Goal: Task Accomplishment & Management: Complete application form

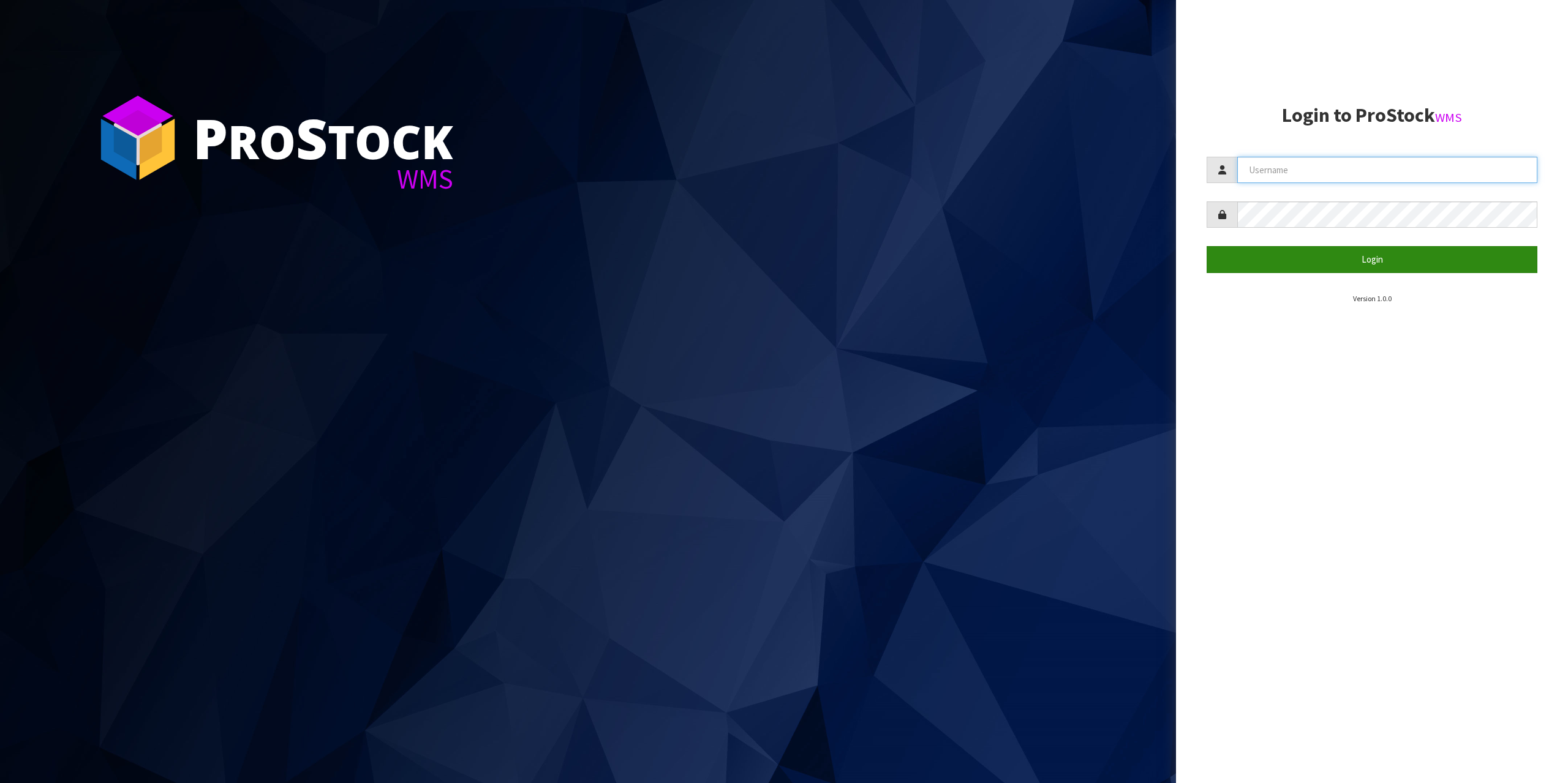
type input "[EMAIL_ADDRESS][DOMAIN_NAME]"
click at [1314, 268] on button "Login" at bounding box center [1371, 260] width 331 height 26
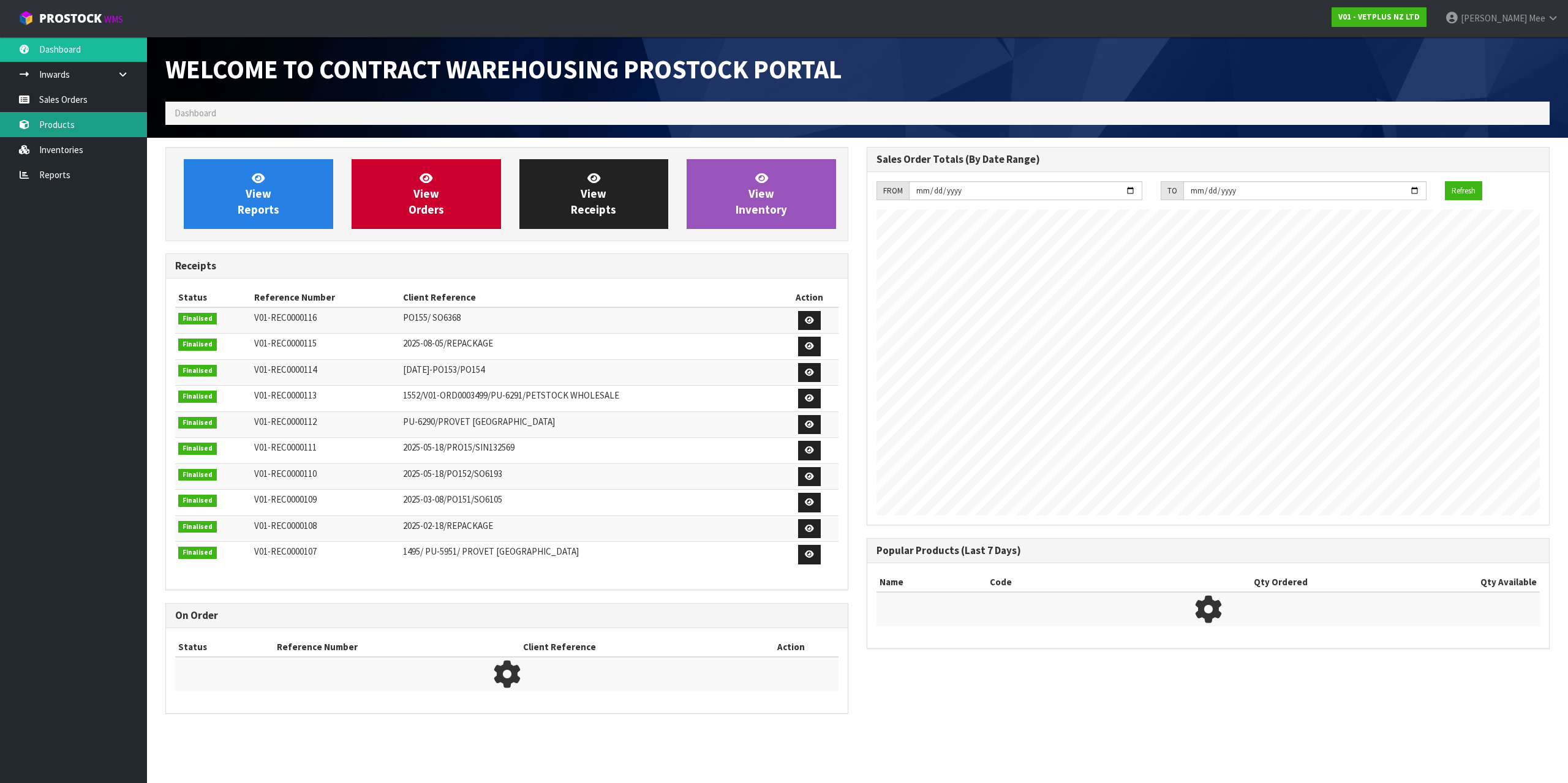
scroll to position [679, 696]
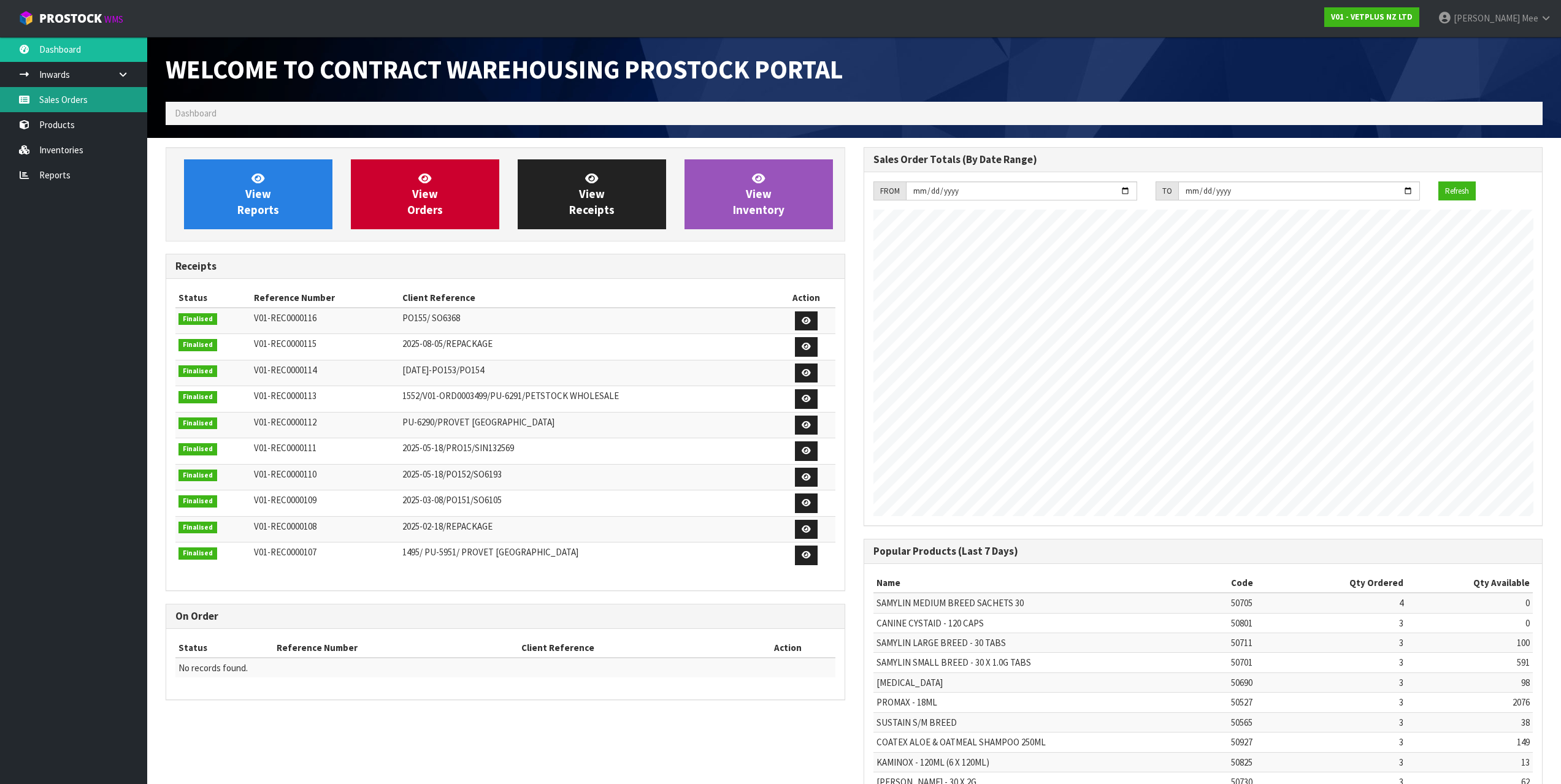
click at [73, 97] on link "Sales Orders" at bounding box center [73, 100] width 147 height 25
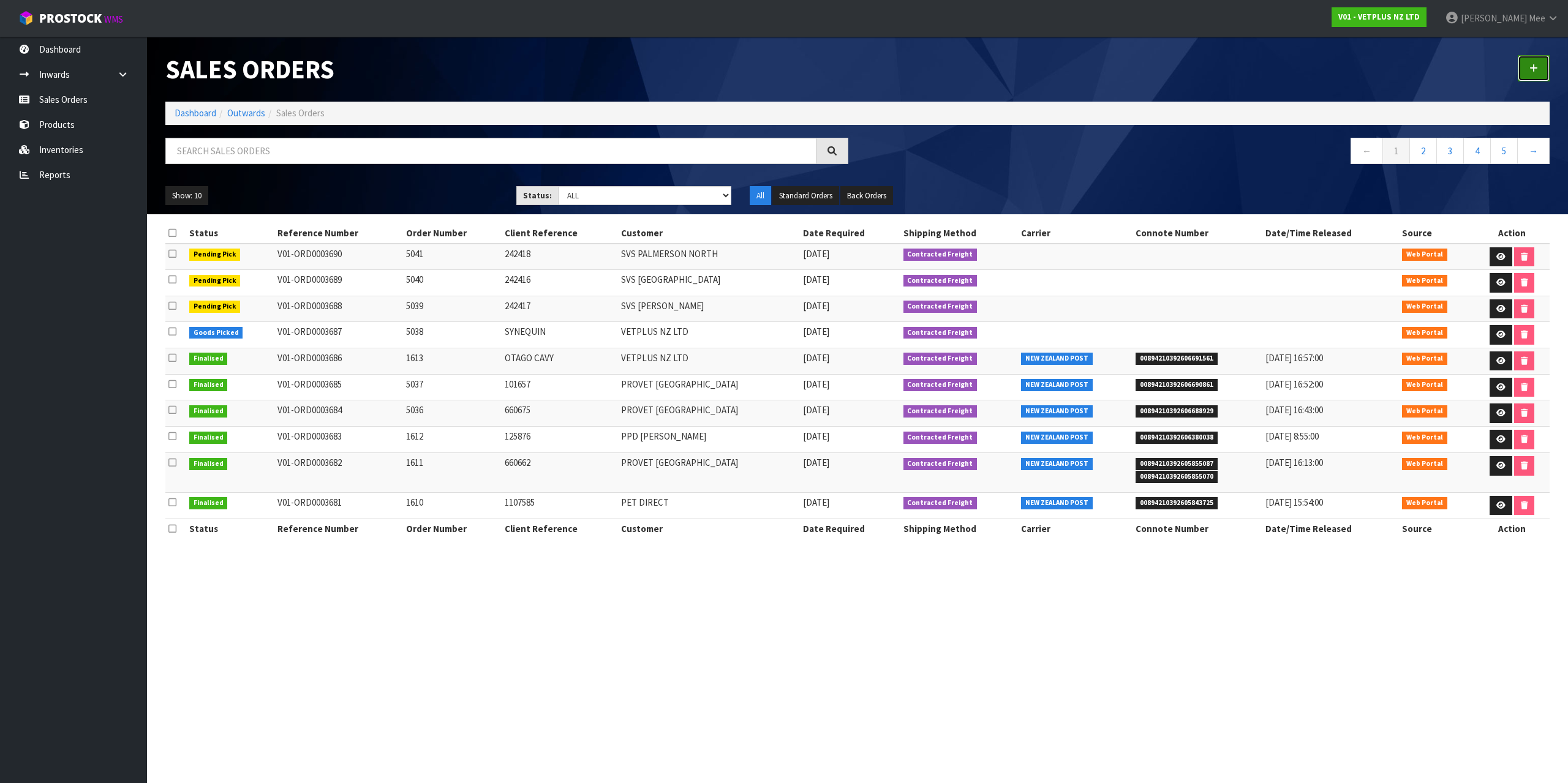
click at [1544, 64] on link at bounding box center [1533, 68] width 32 height 26
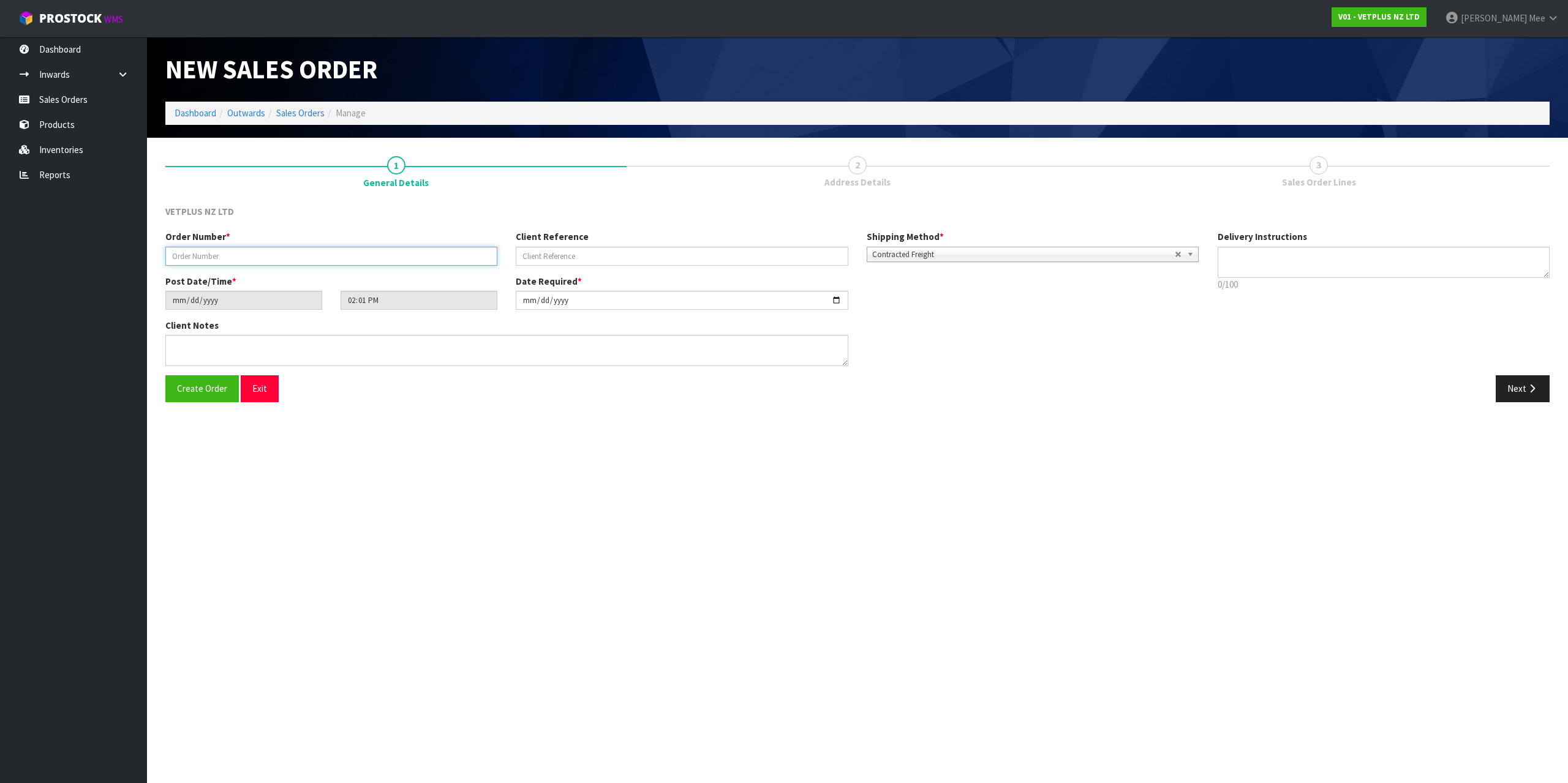
click at [216, 249] on input "text" at bounding box center [331, 255] width 332 height 19
type input "5042"
type input "59388"
click at [1499, 389] on button "Next" at bounding box center [1522, 389] width 54 height 26
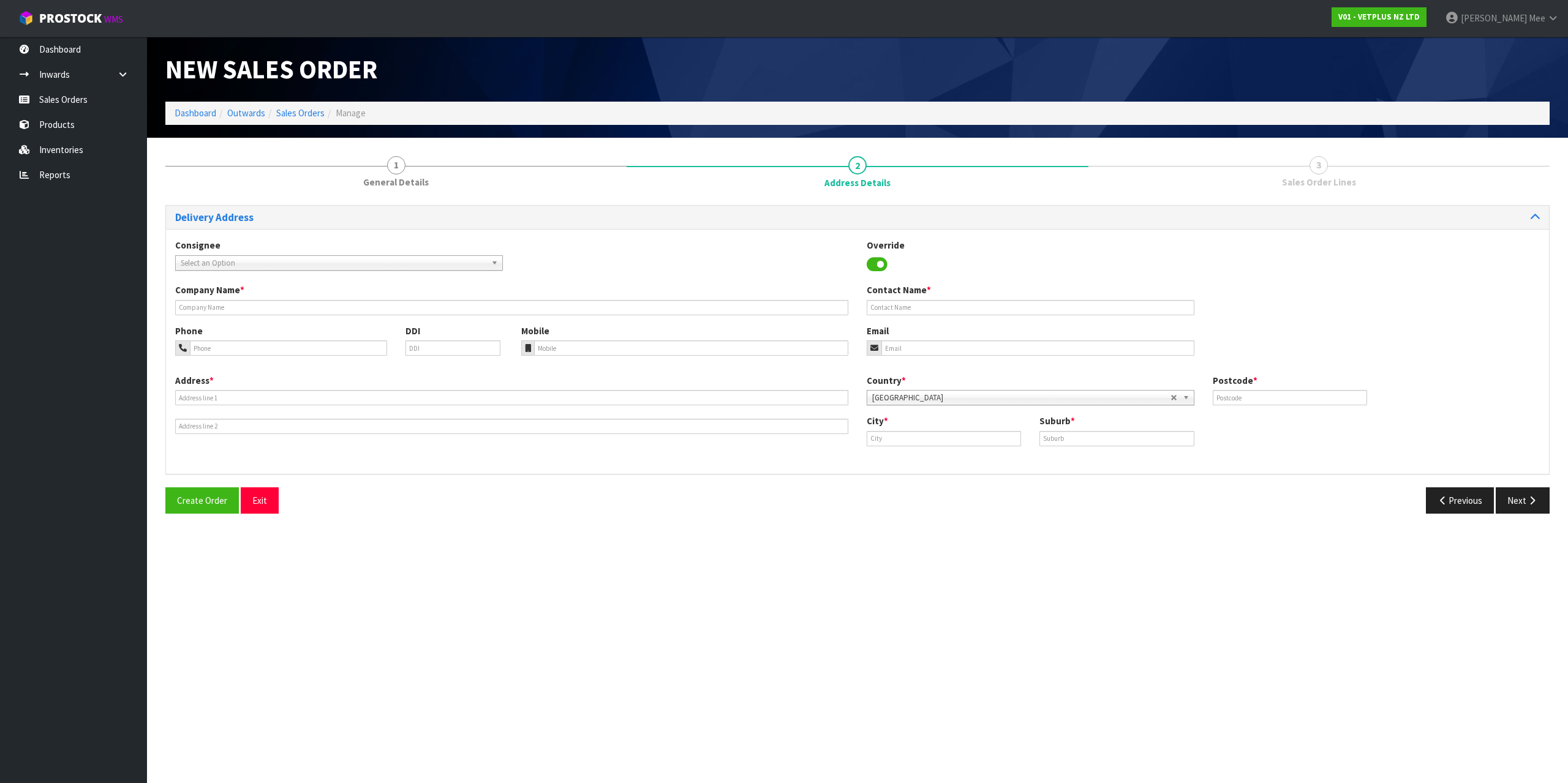
click at [247, 256] on span "Select an Option" at bounding box center [333, 263] width 306 height 14
type input "fortis"
click at [255, 308] on li "[PERSON_NAME] - FORTIS" at bounding box center [339, 313] width 322 height 15
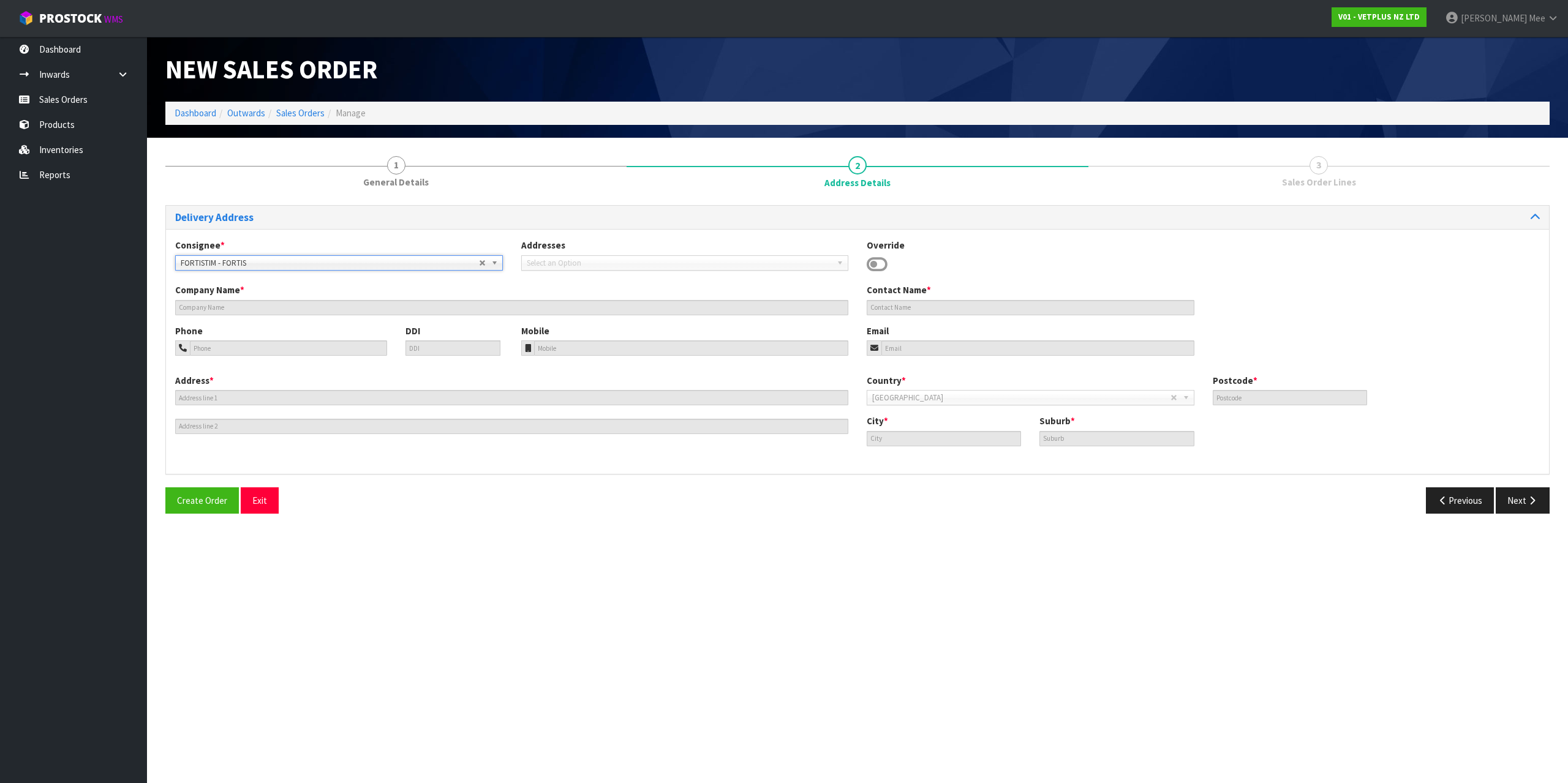
type input "FORTIS"
type input "[STREET_ADDRESS]"
type input "7910"
type input "TIMARU"
type input "WASHDYKE"
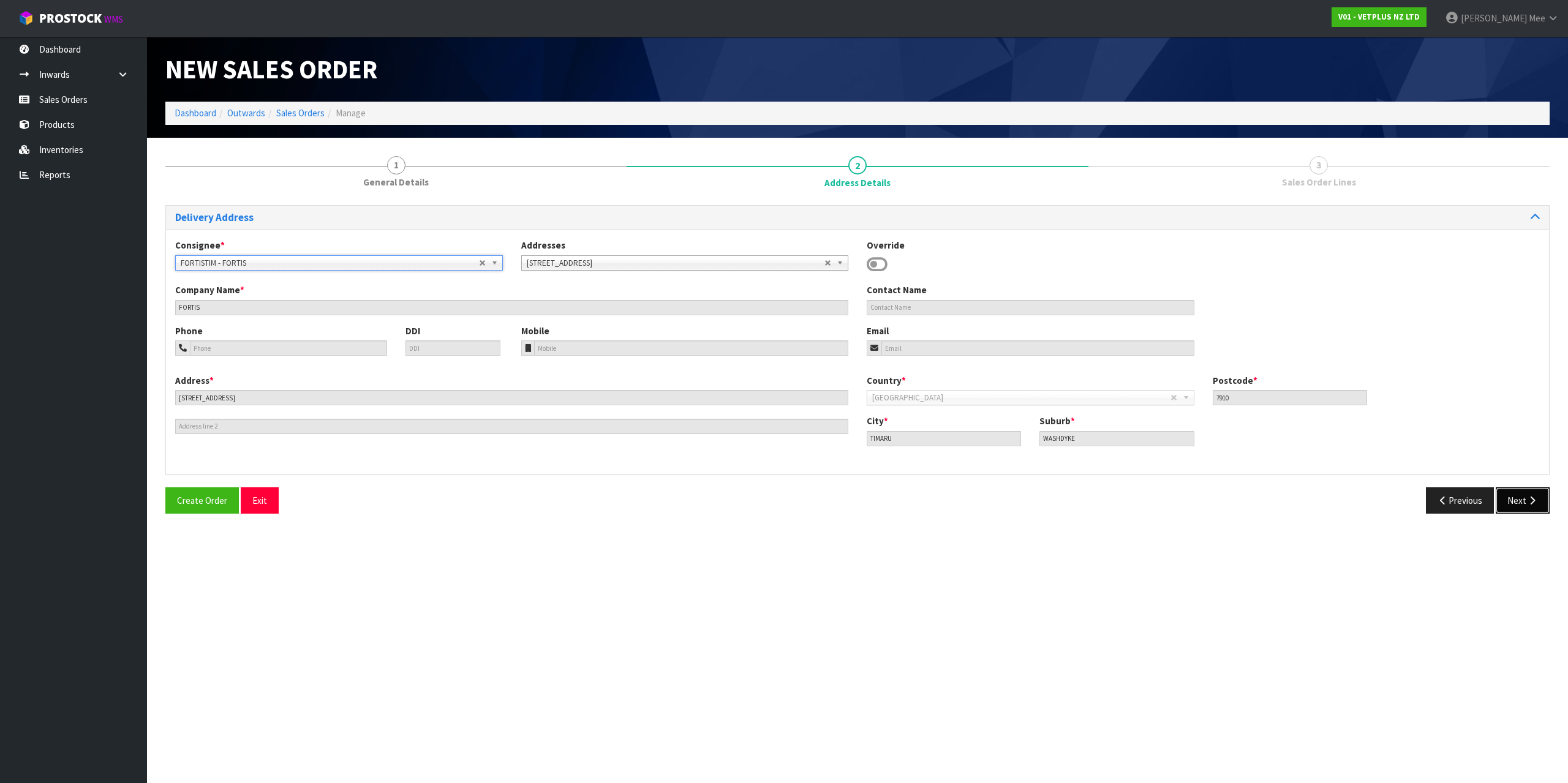
click at [1515, 495] on button "Next" at bounding box center [1522, 501] width 54 height 26
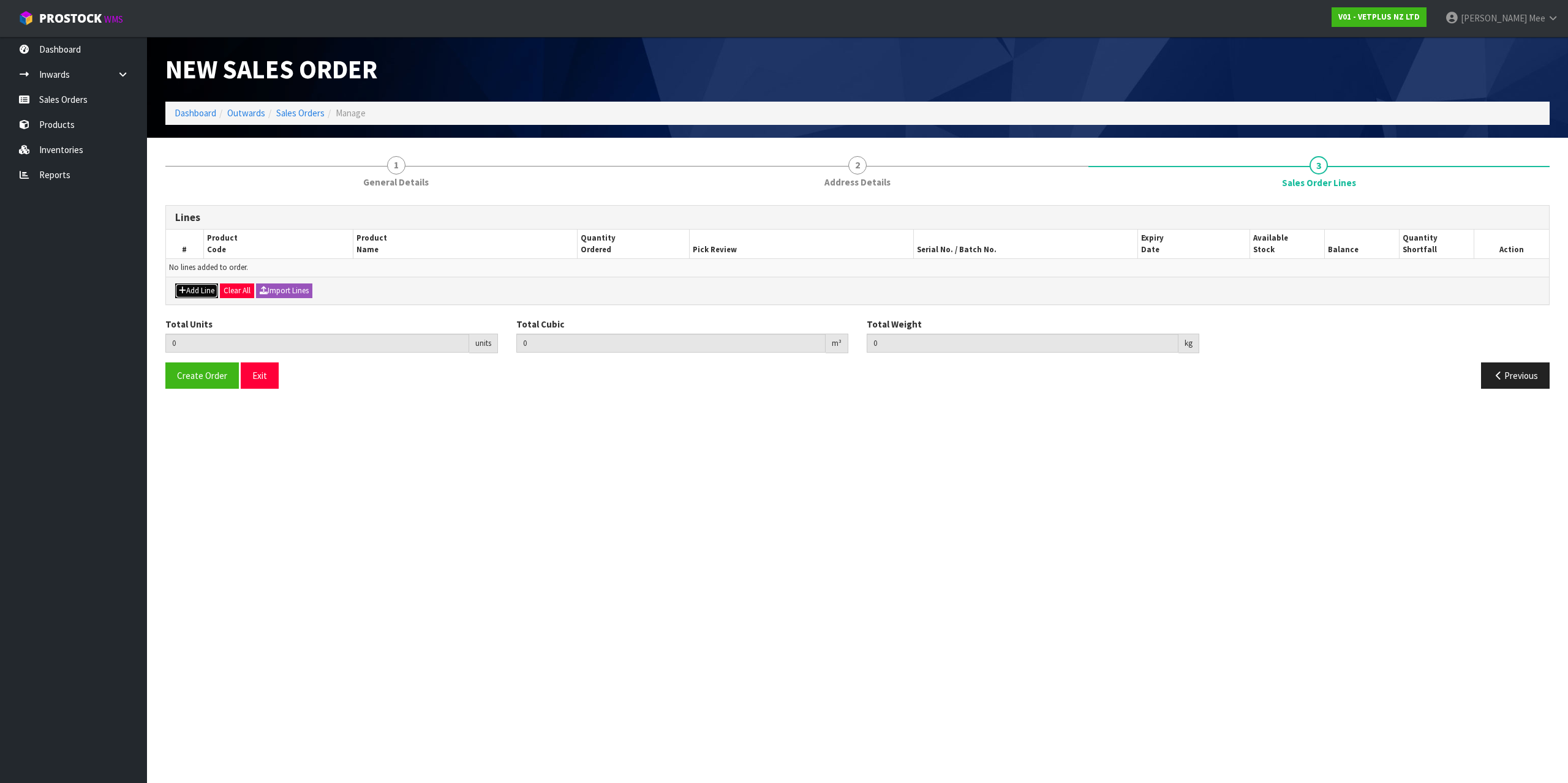
click at [203, 285] on button "Add Line" at bounding box center [197, 291] width 43 height 14
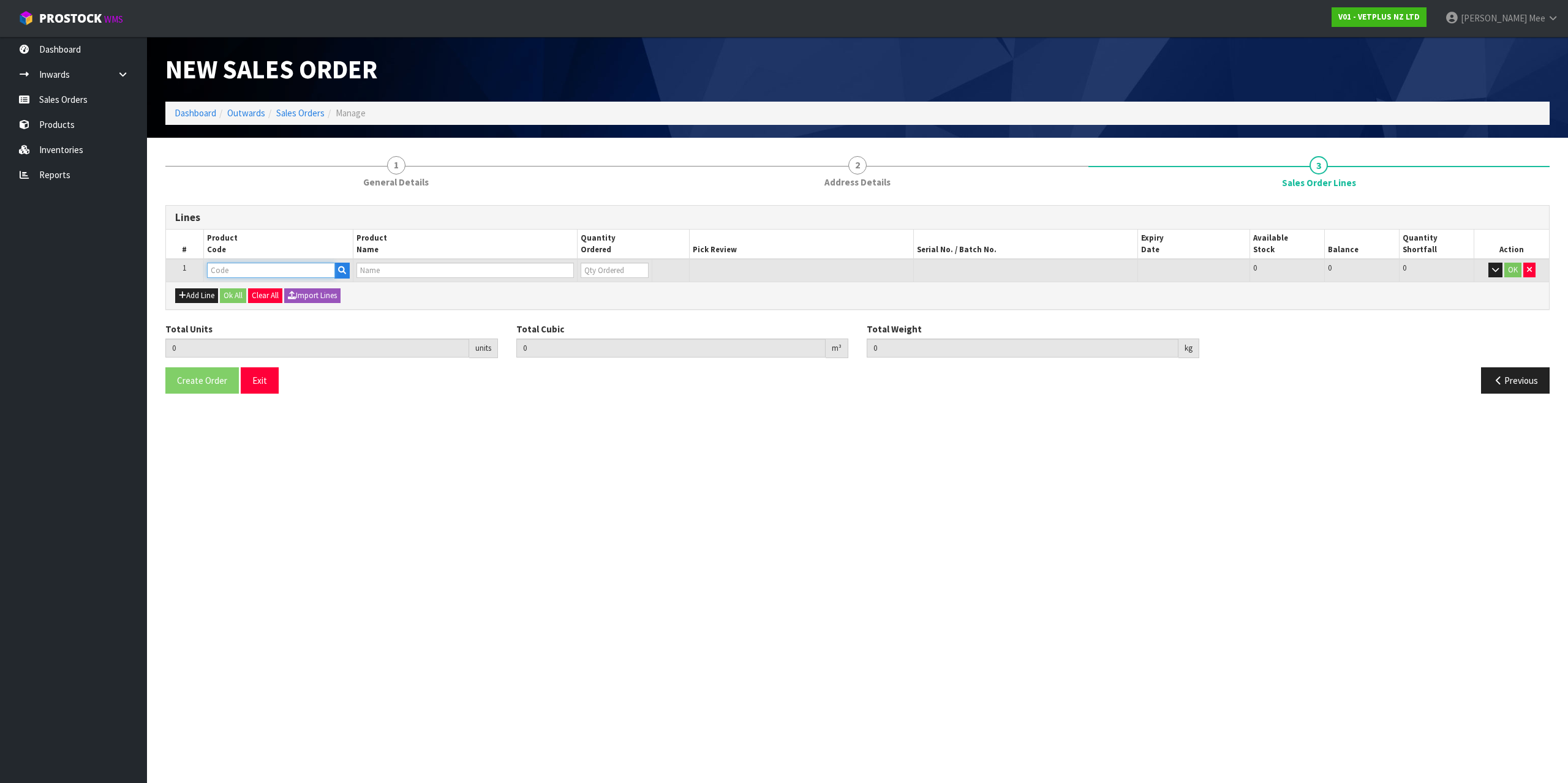
click at [218, 276] on input "text" at bounding box center [271, 271] width 128 height 15
type input "50530"
type input "0.000000"
type input "0.000"
type input "PROMAX - 30ML"
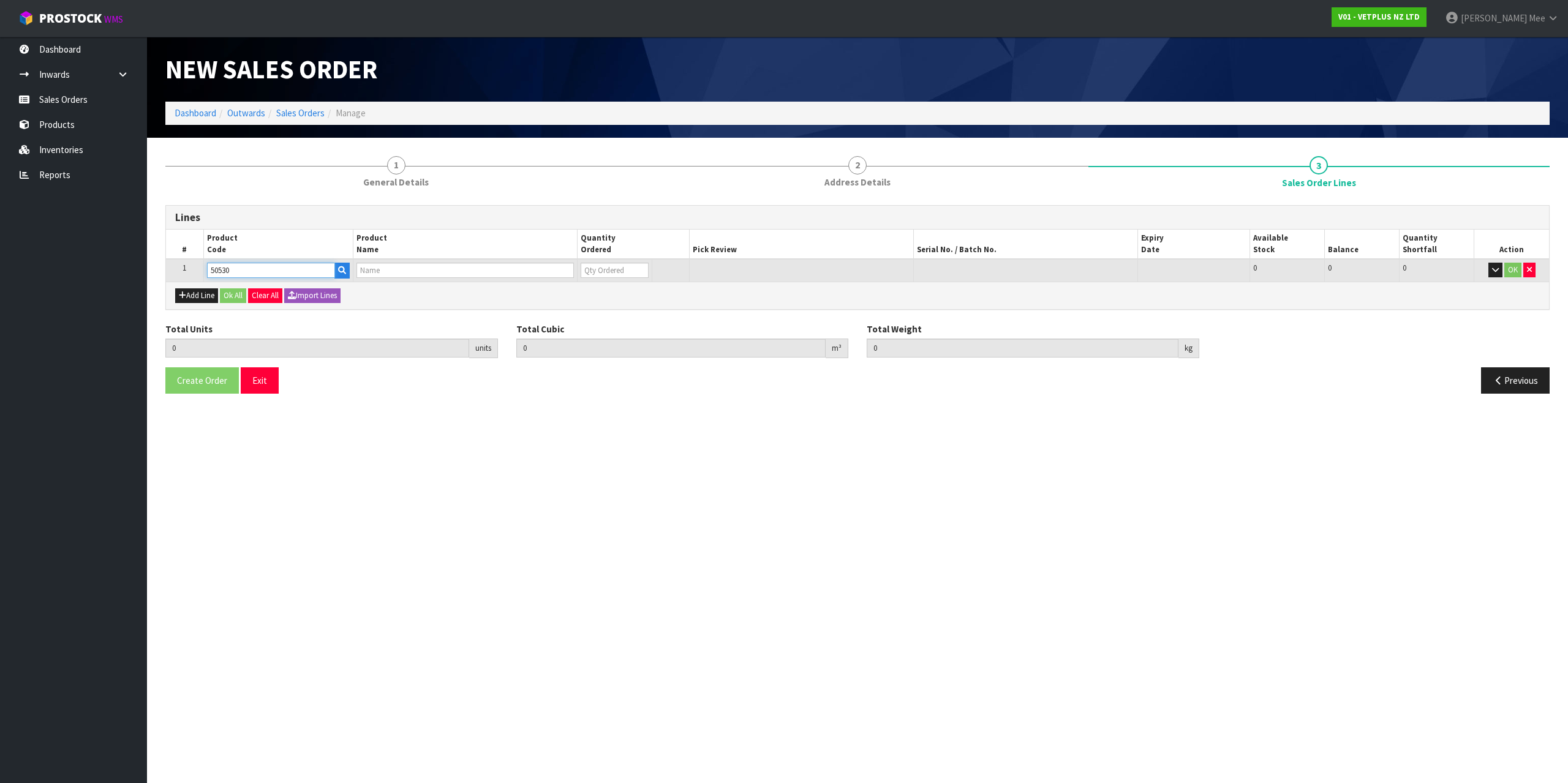
type input "0"
type input "50530"
drag, startPoint x: 606, startPoint y: 265, endPoint x: 594, endPoint y: 267, distance: 12.2
click at [594, 267] on input "0" at bounding box center [606, 271] width 67 height 15
type input "0"
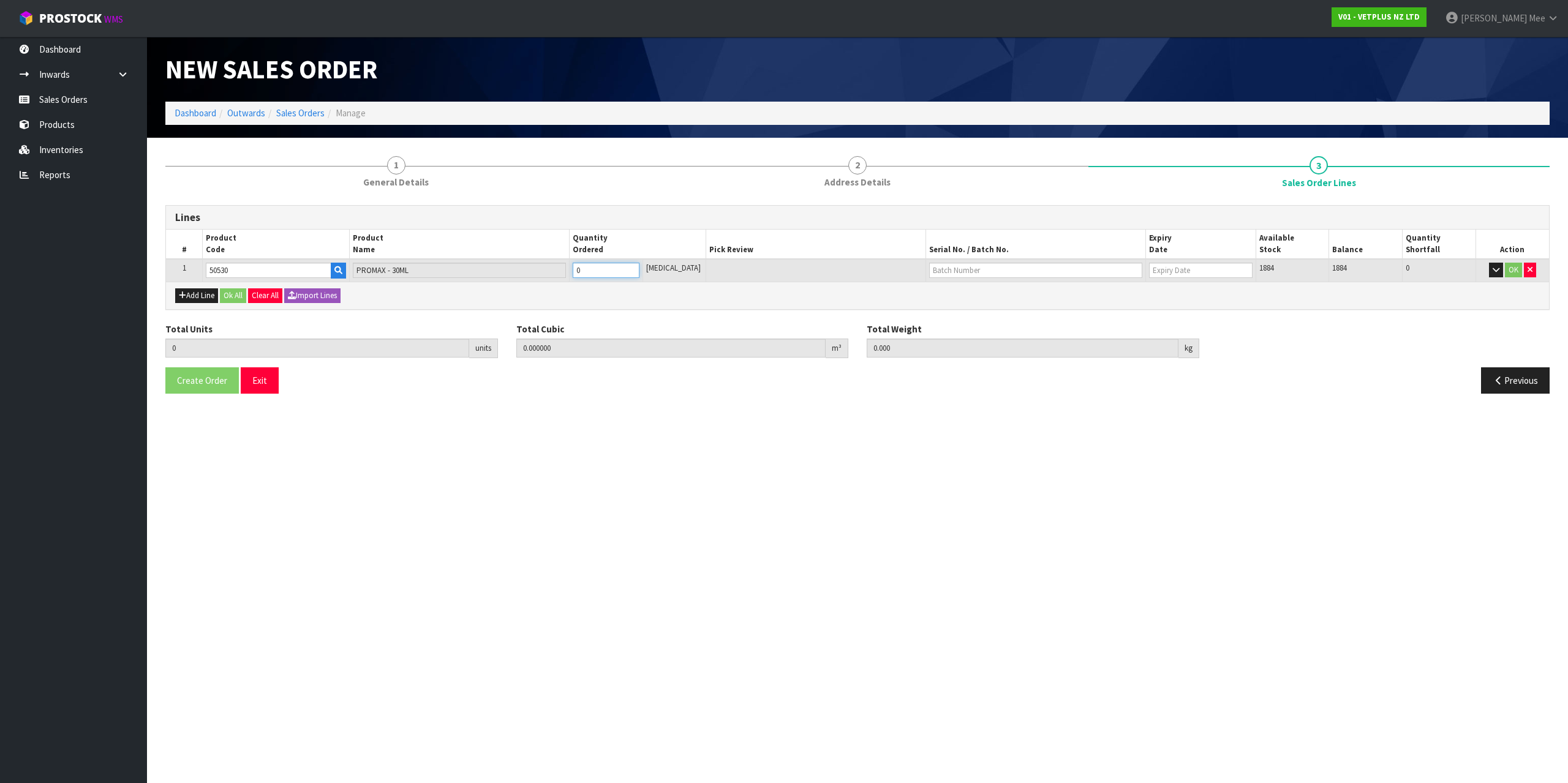
type input "0"
type input "6"
type input "0.0042"
type input "0.6"
type input "6"
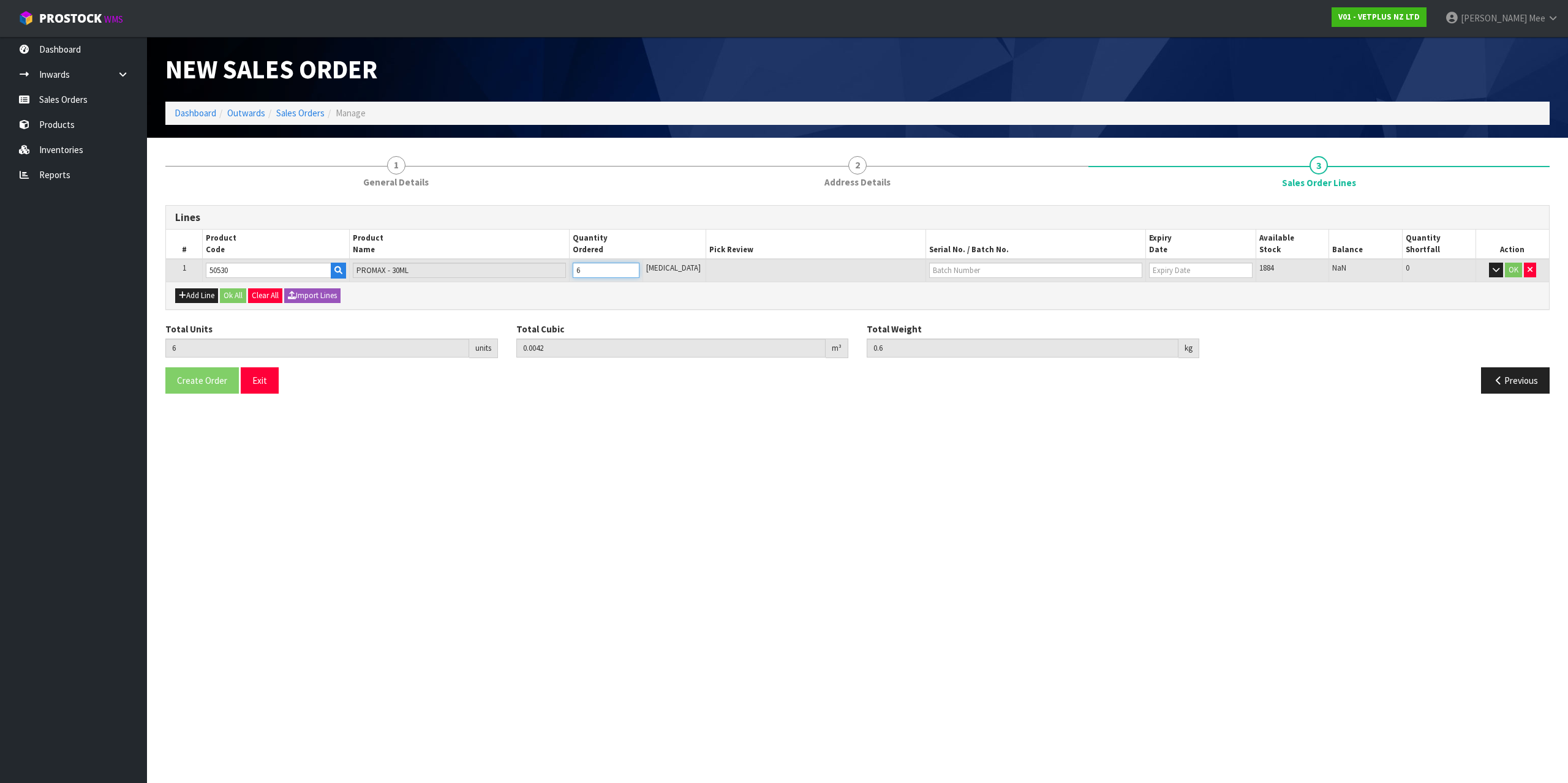
type input "60"
type input "0.042"
type input "6"
type input "60"
click at [447, 303] on div "Add Line Ok All Clear All Import Lines" at bounding box center [857, 296] width 1383 height 28
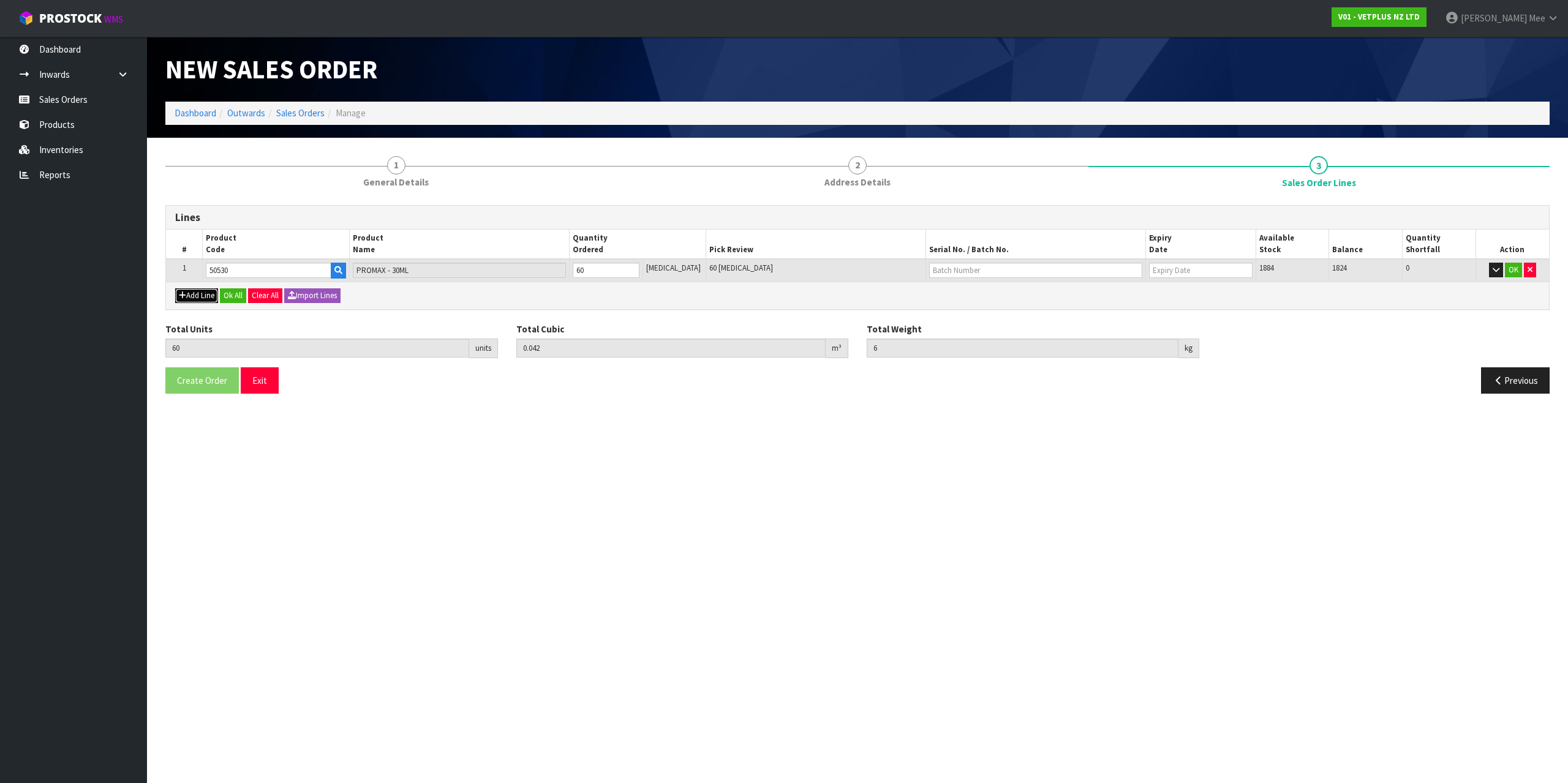
click at [195, 300] on button "Add Line" at bounding box center [197, 296] width 43 height 14
type input "0"
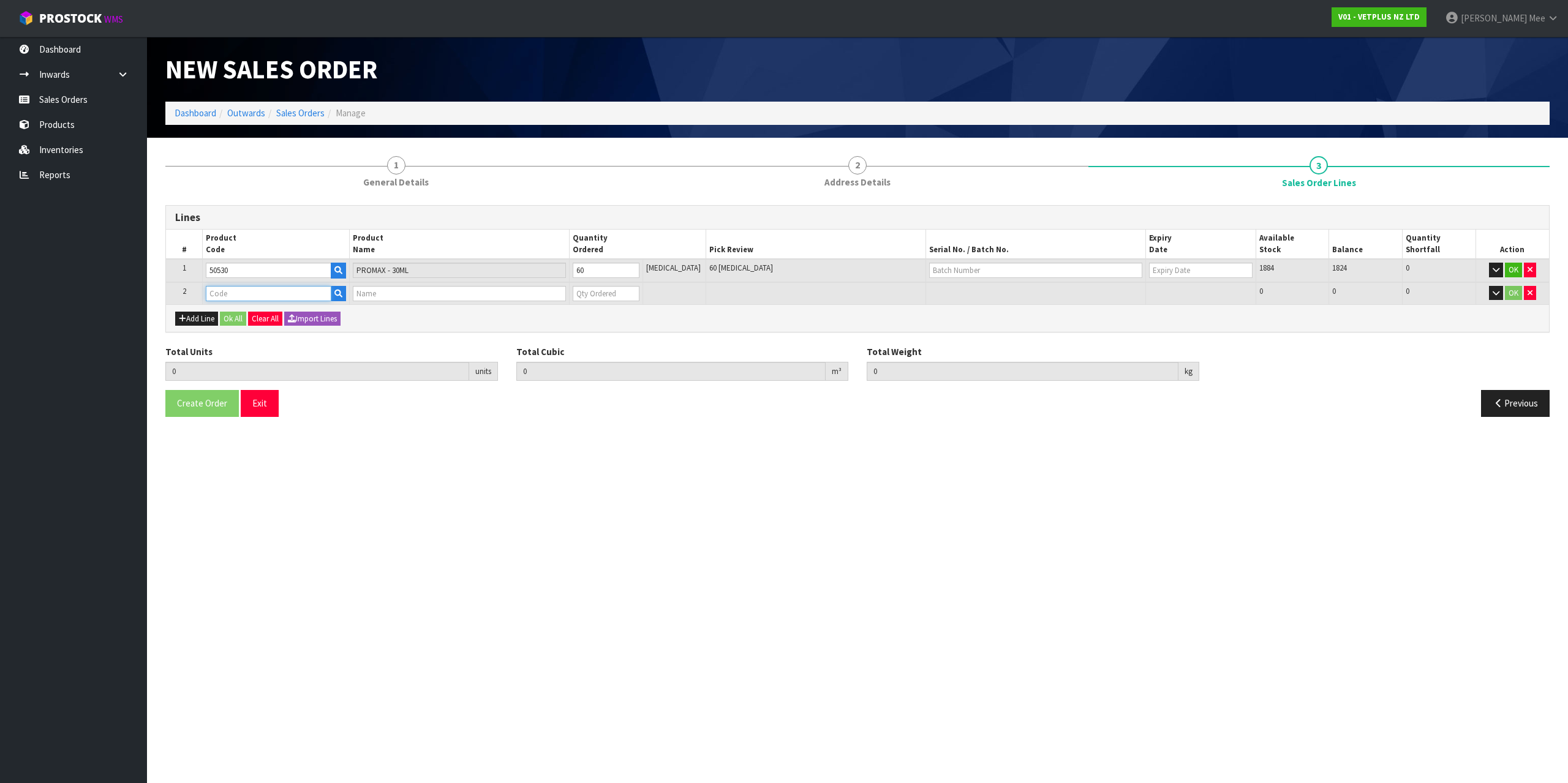
click at [226, 293] on input "text" at bounding box center [268, 293] width 125 height 15
type input "50915"
type input "60"
type input "0.042"
type input "6"
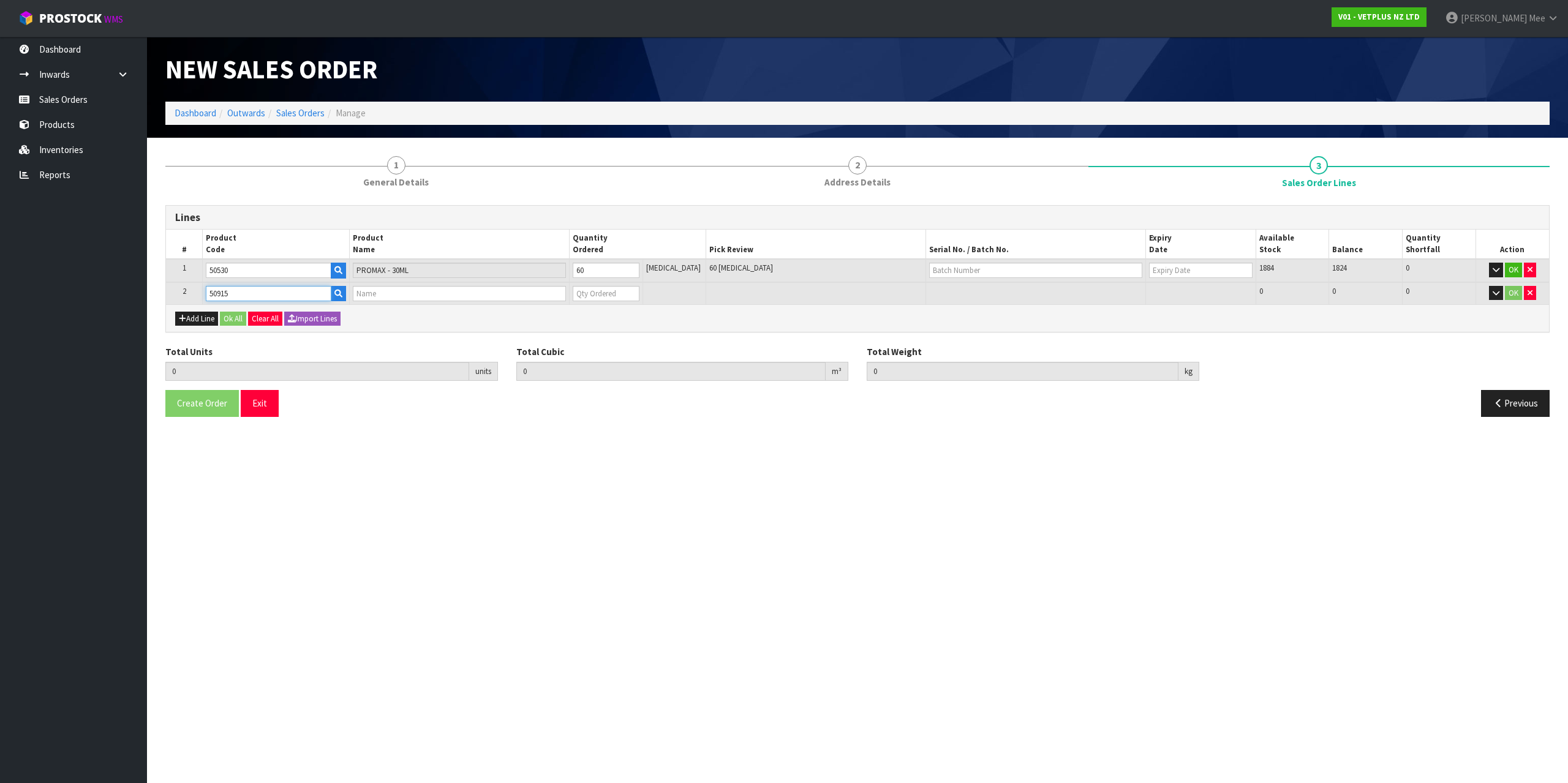
type input "COATEX LIQUID PUMP - 150ML"
type input "0"
type input "50915"
click at [502, 286] on tr "2 50915 COATEX LIQUID PUMP - 150ML 0 [MEDICAL_DATA] 58 58 0 OK" at bounding box center [857, 293] width 1383 height 23
type input "61"
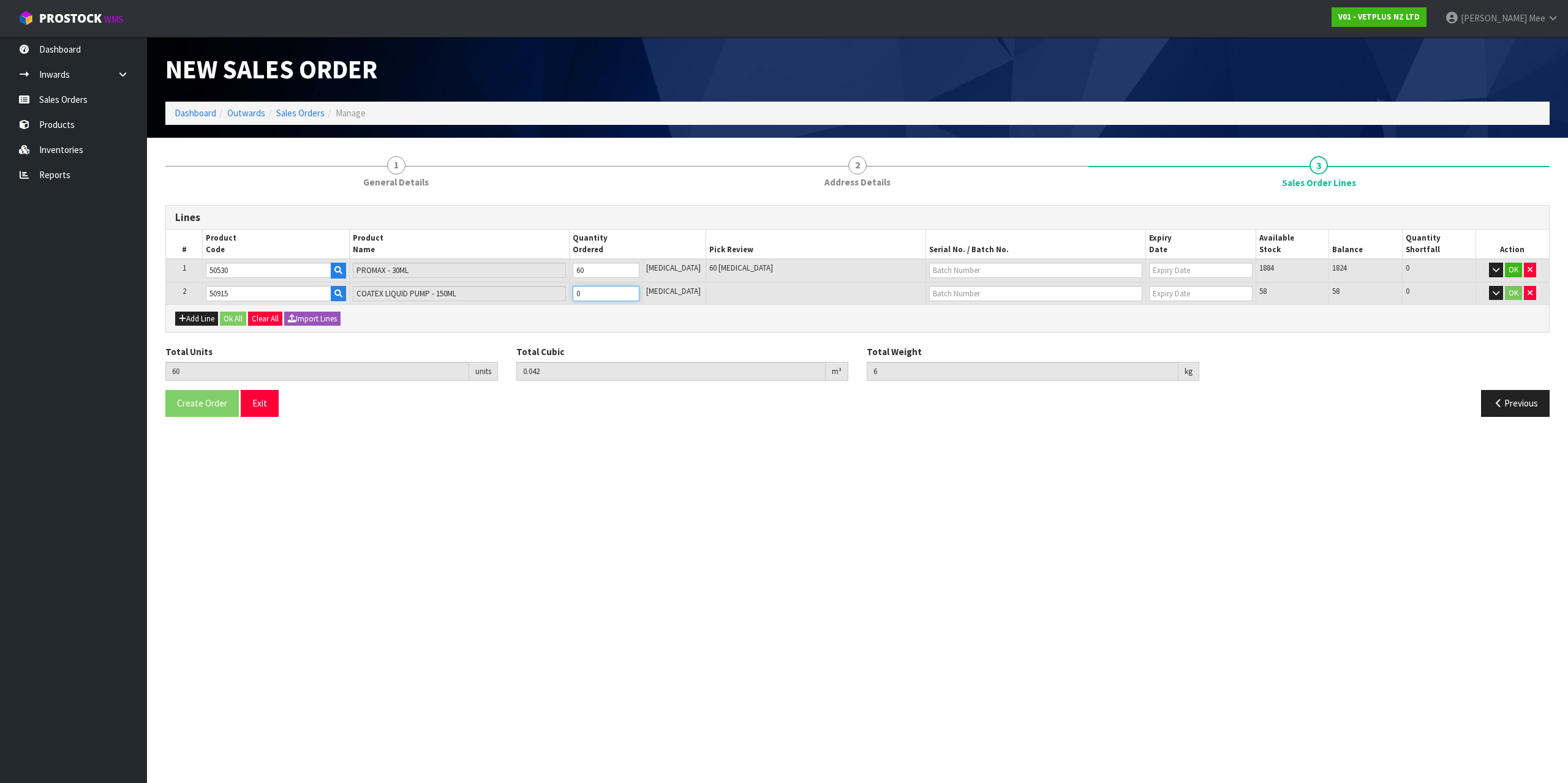
type input "0.042463"
type input "6.2"
type input "1"
type input "72"
type input "0.050316"
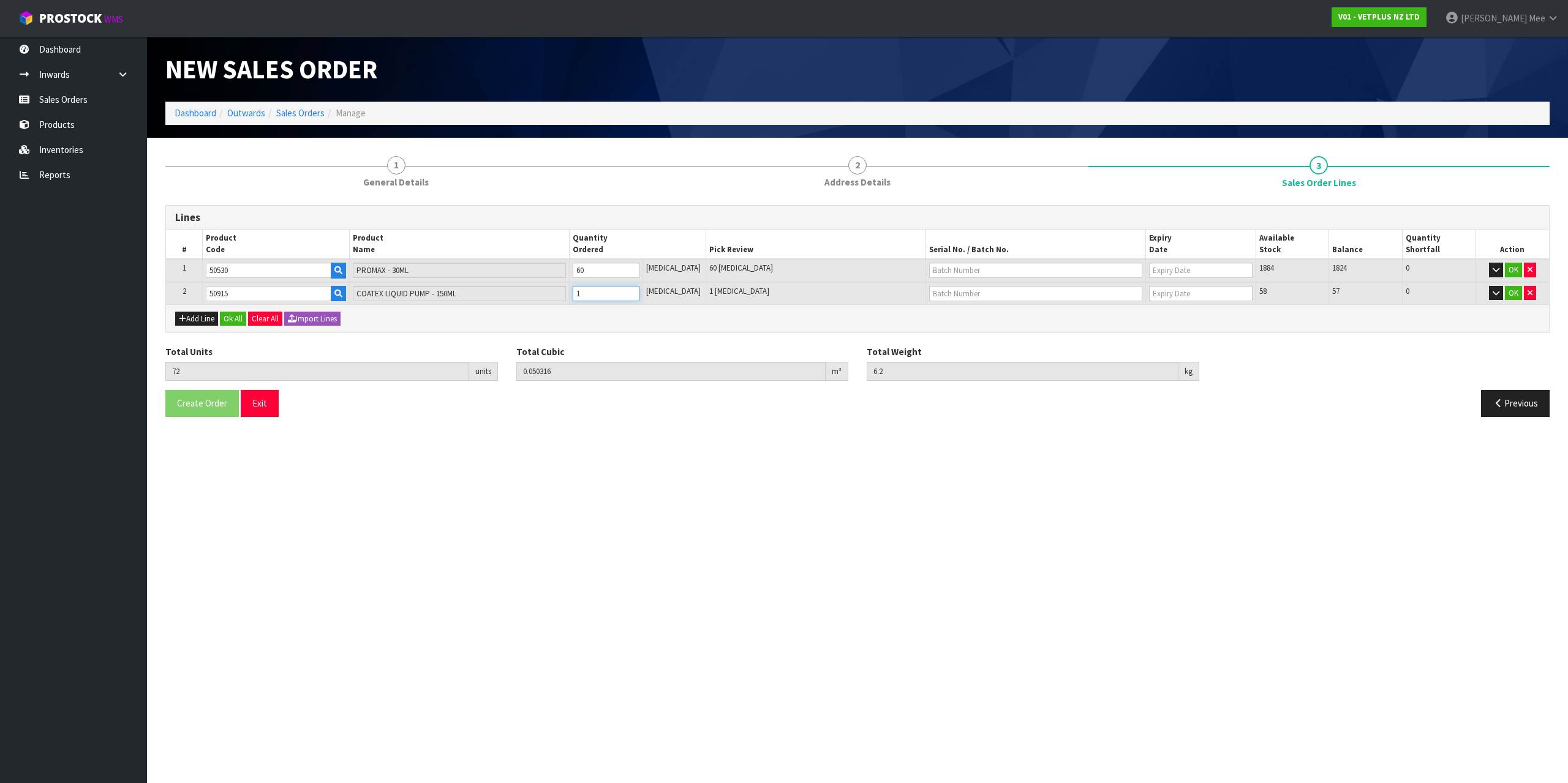
type input "8.68"
type input "12"
click at [724, 313] on div "Add Line Ok All Clear All Import Lines" at bounding box center [857, 318] width 1383 height 28
click at [228, 320] on button "Ok All" at bounding box center [233, 318] width 26 height 14
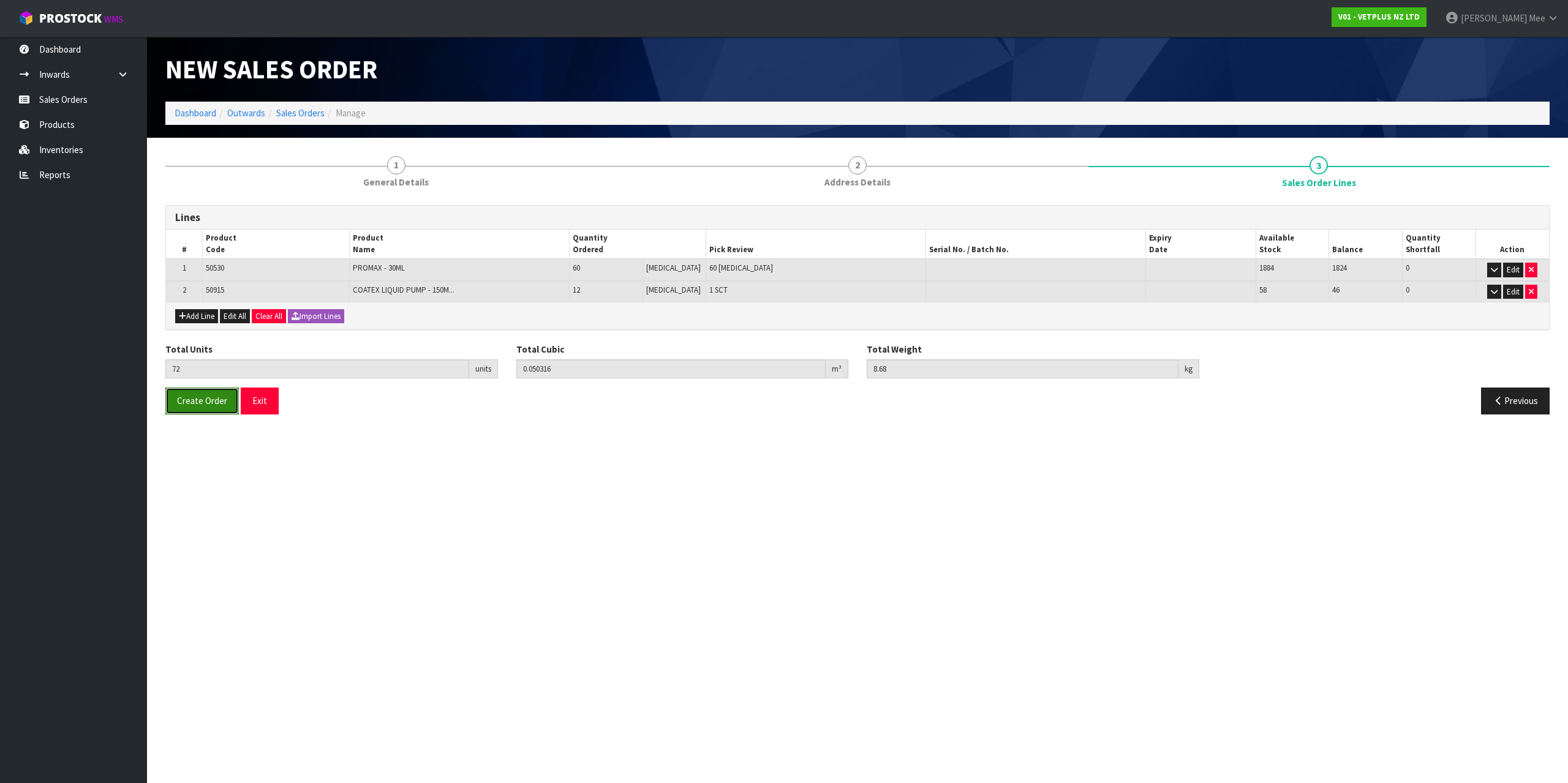
click at [184, 406] on span "Create Order" at bounding box center [202, 400] width 50 height 12
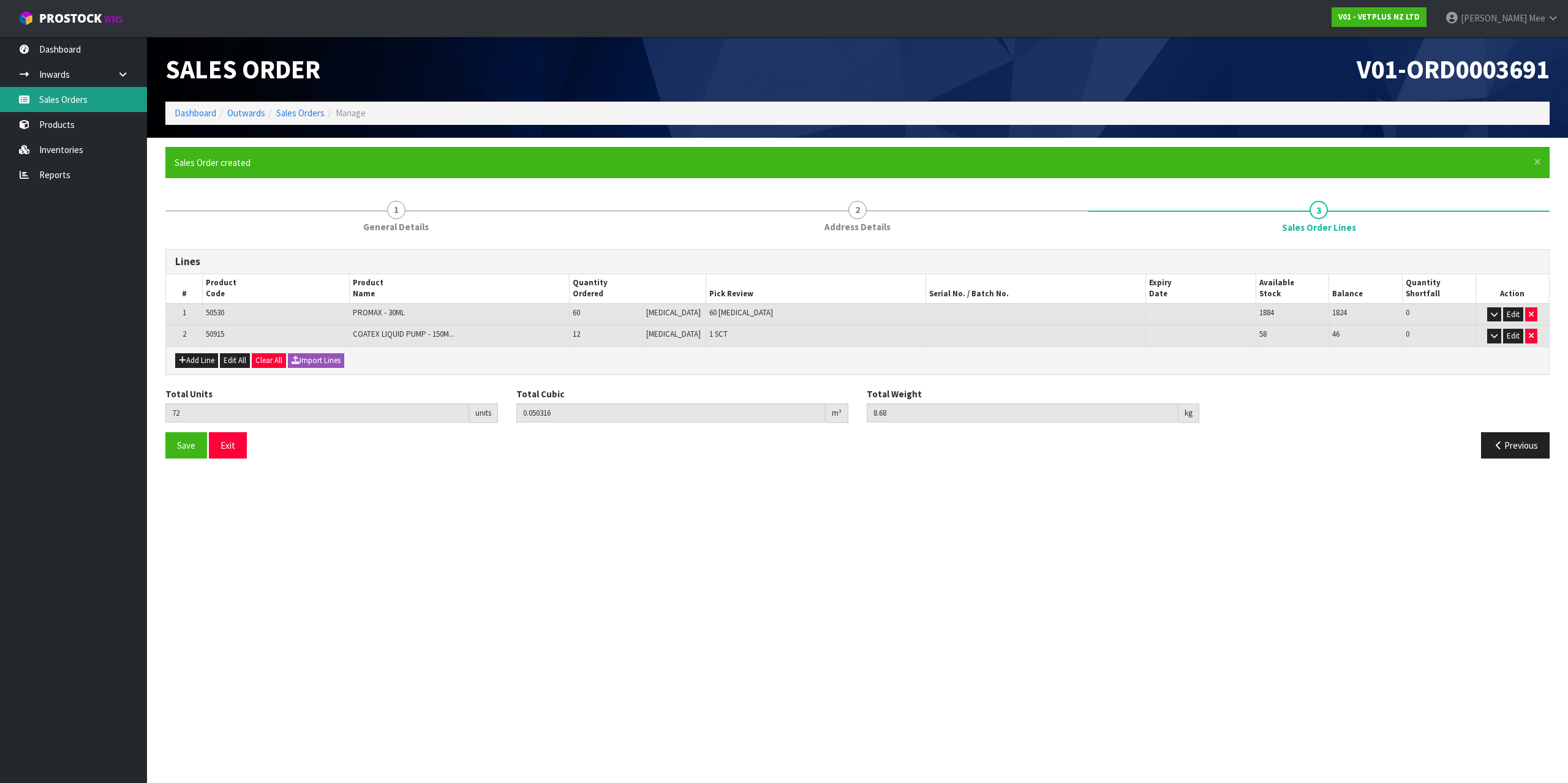
click at [57, 95] on link "Sales Orders" at bounding box center [73, 99] width 147 height 25
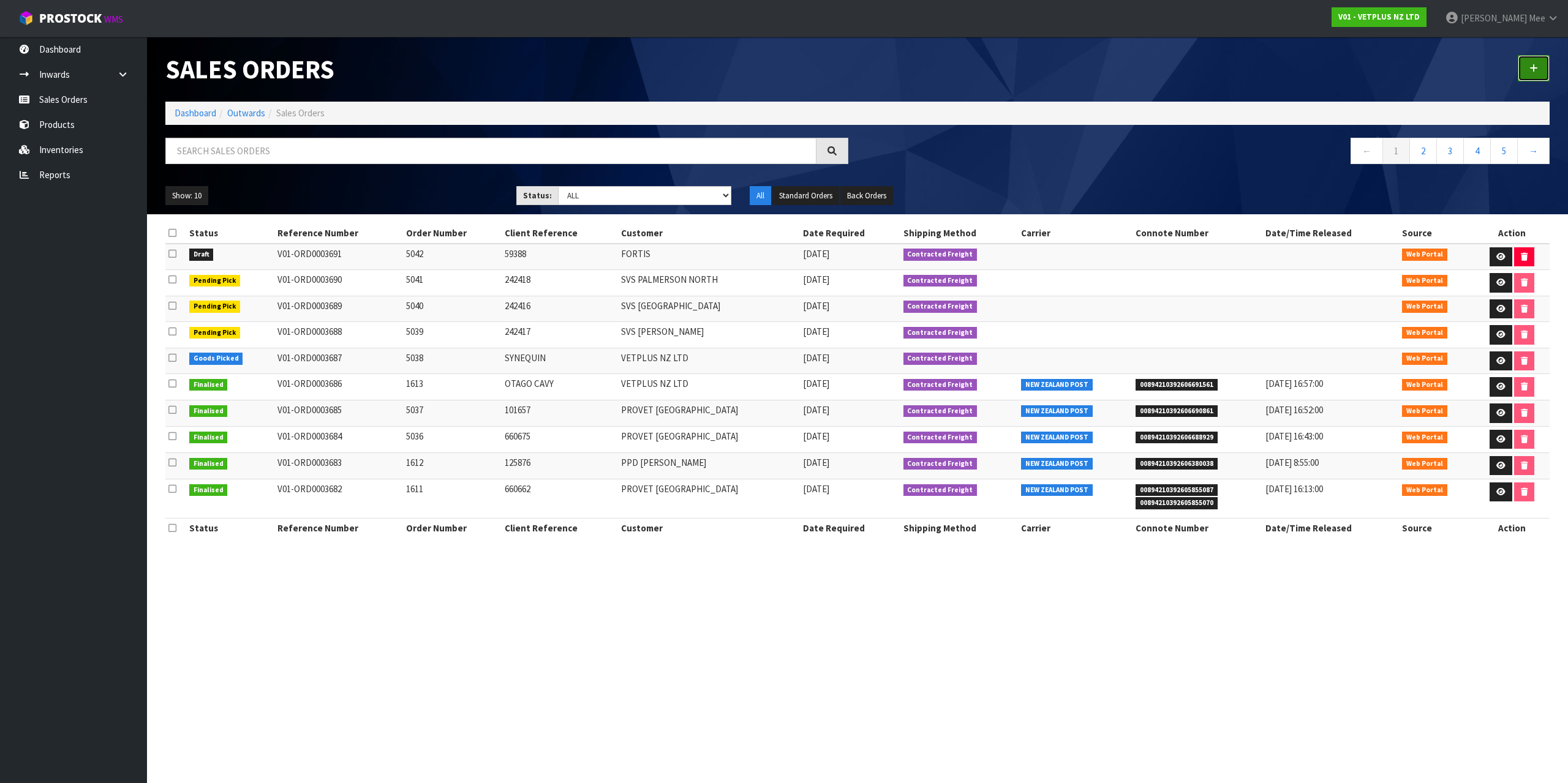
click at [1531, 70] on icon at bounding box center [1533, 68] width 8 height 9
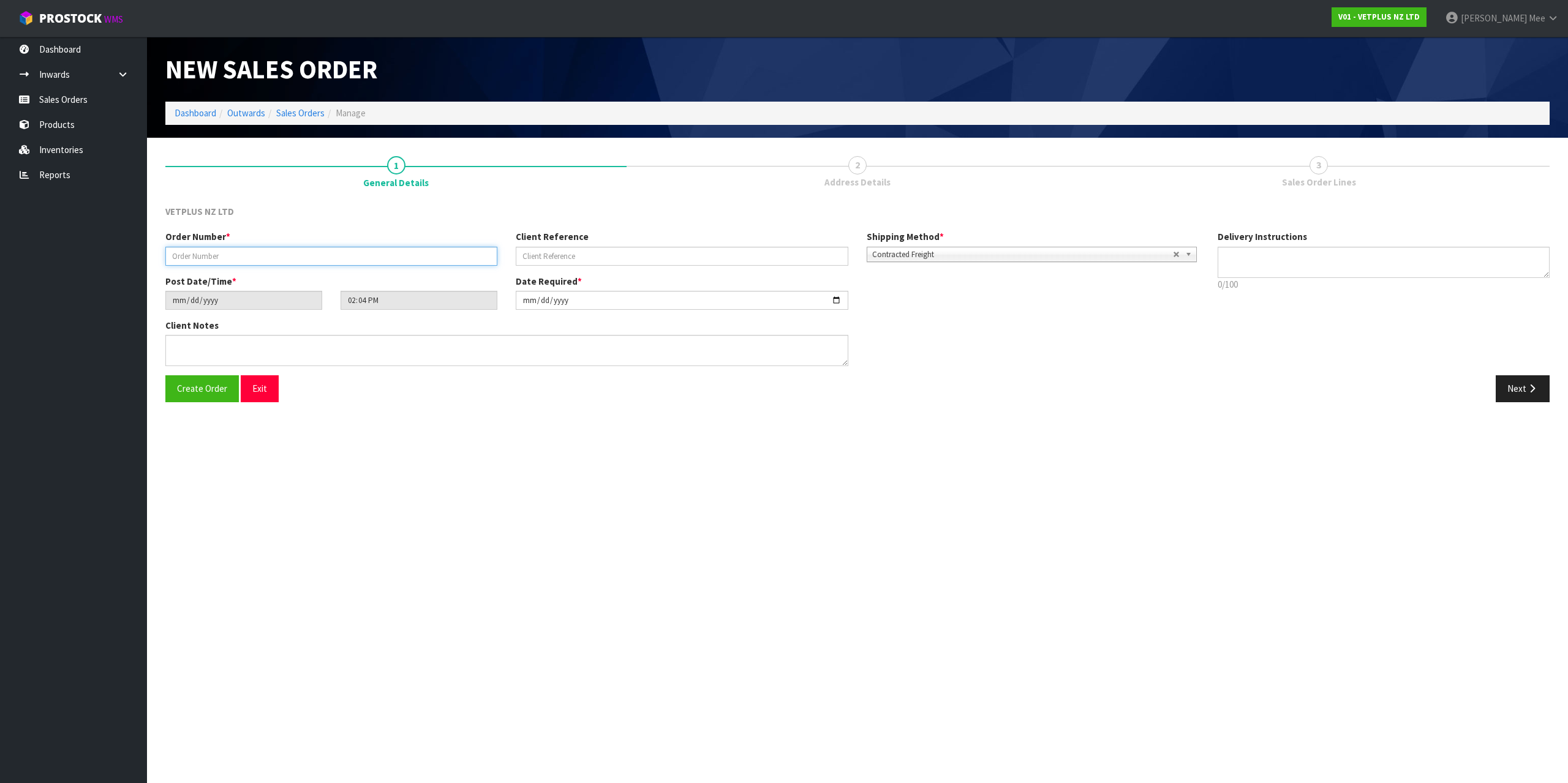
click at [220, 256] on input "text" at bounding box center [331, 255] width 332 height 19
type input "1614"
type input "59389"
click at [1516, 385] on button "Next" at bounding box center [1522, 389] width 54 height 26
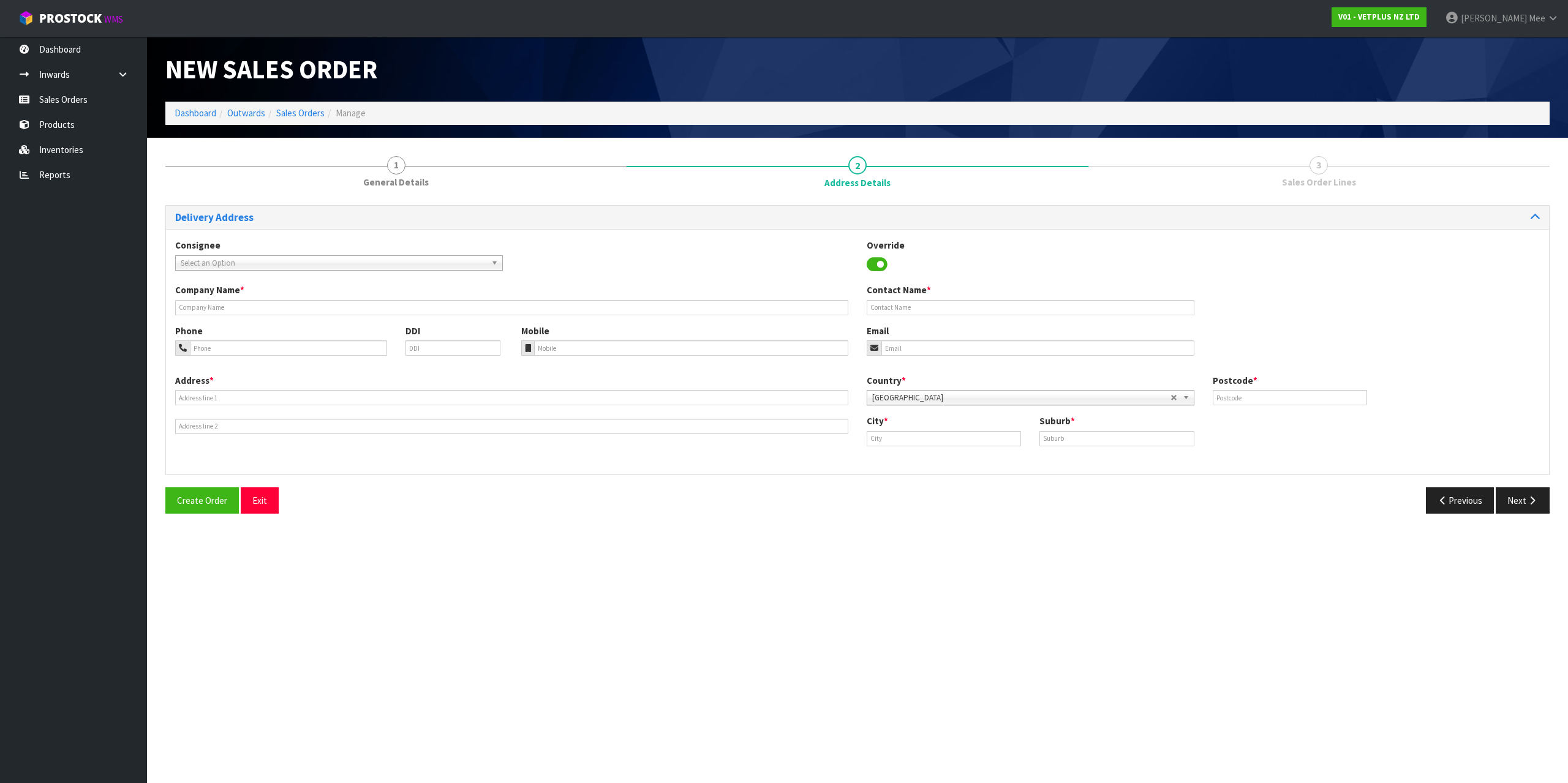
drag, startPoint x: 258, startPoint y: 266, endPoint x: 334, endPoint y: 287, distance: 78.8
click at [258, 264] on span "Select an Option" at bounding box center [333, 263] width 306 height 14
type input "fortis"
click at [366, 306] on li "[PERSON_NAME] - FORTIS" at bounding box center [339, 313] width 322 height 15
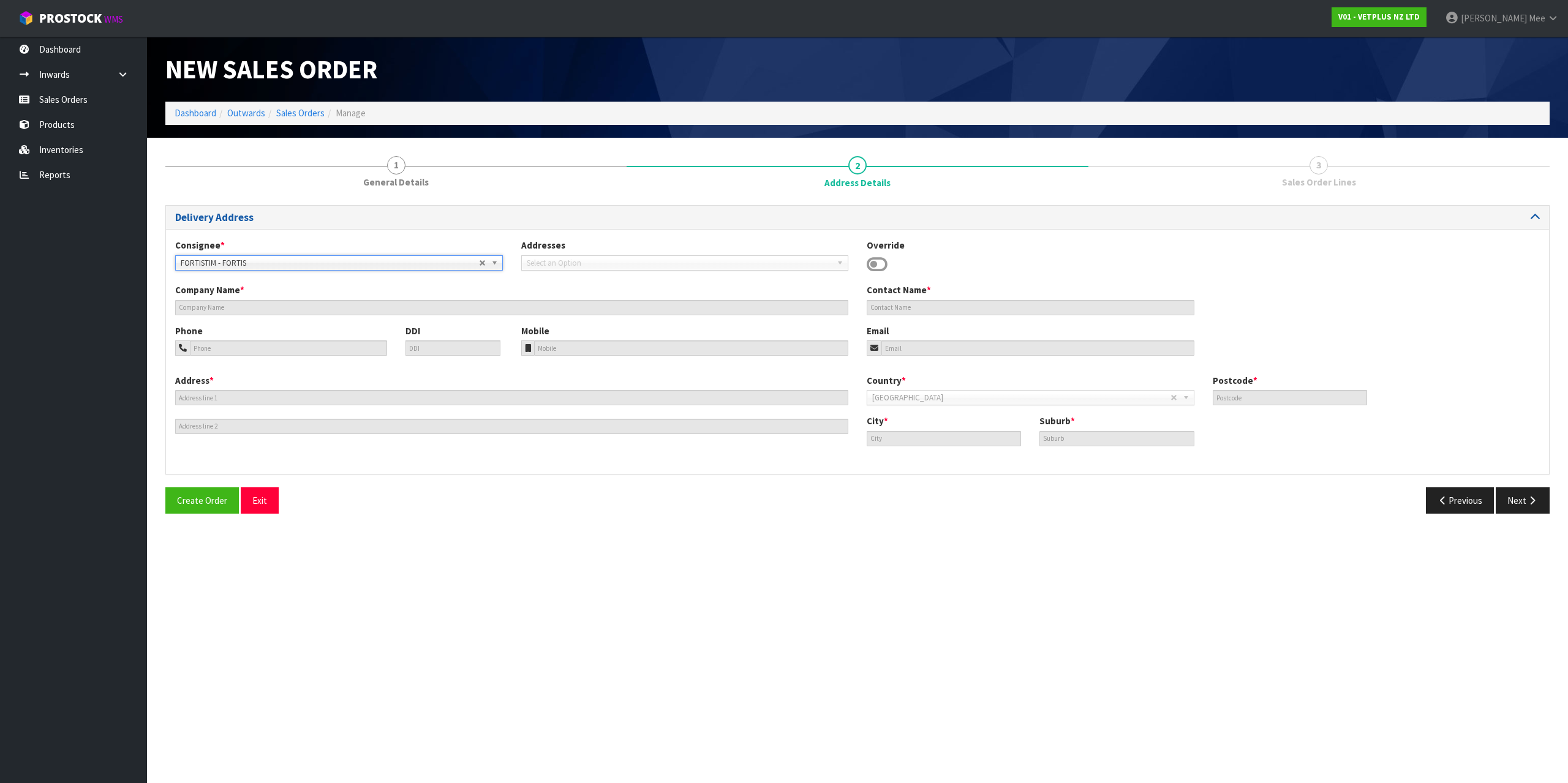
type input "FORTIS"
type input "[STREET_ADDRESS]"
type input "7910"
type input "TIMARU"
type input "WASHDYKE"
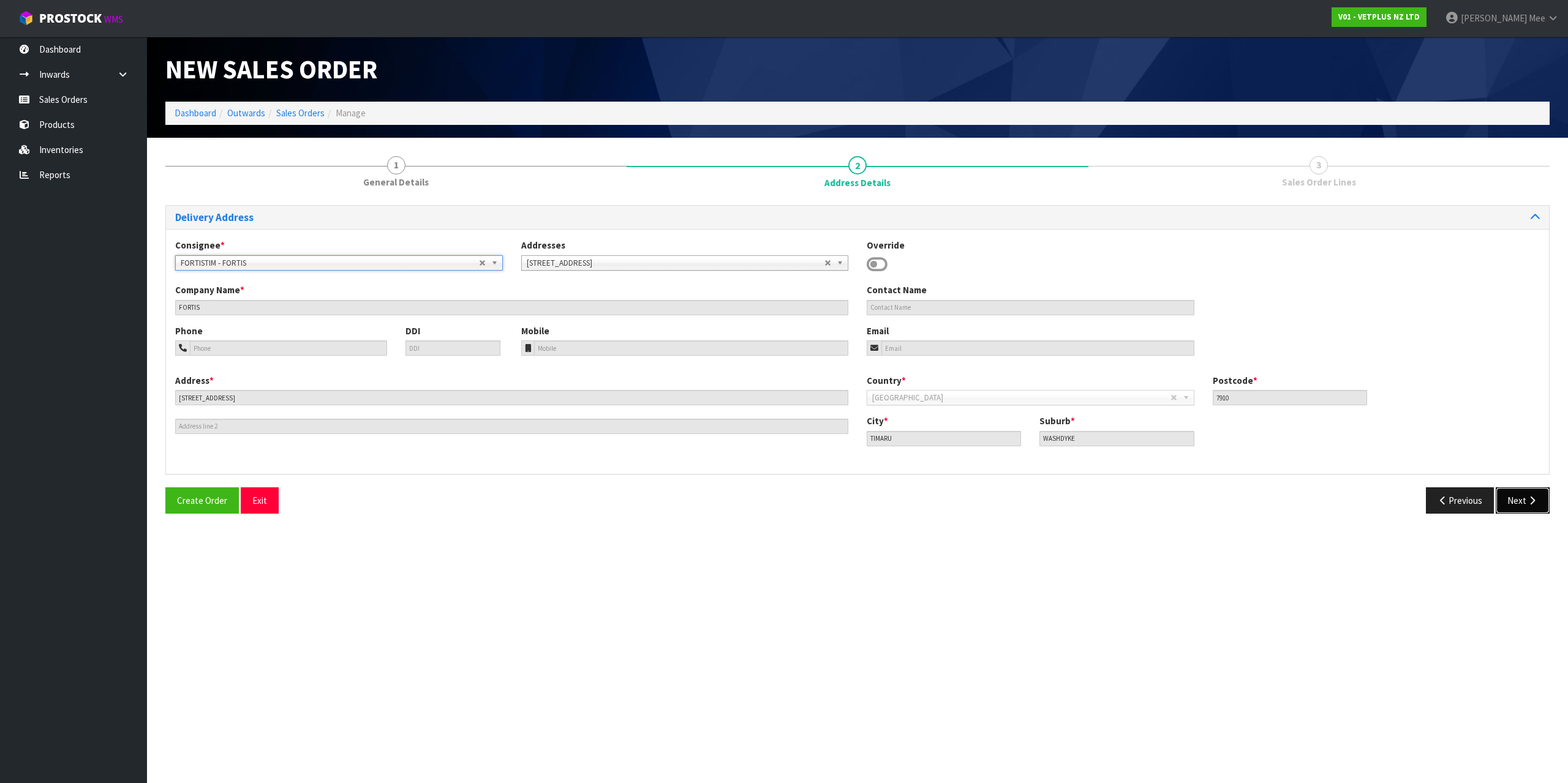
click at [1503, 499] on button "Next" at bounding box center [1522, 501] width 54 height 26
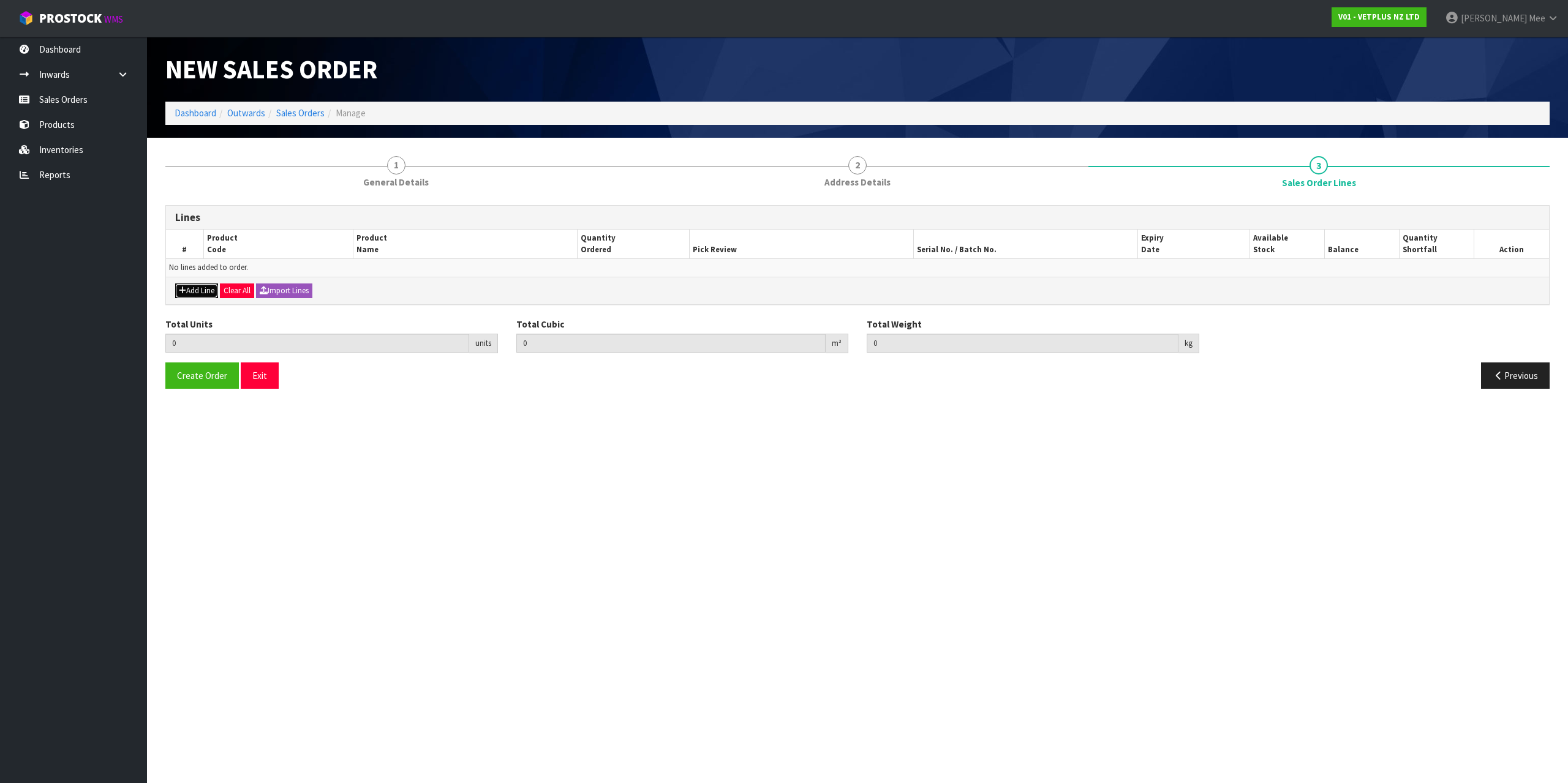
click at [195, 298] on button "Add Line" at bounding box center [197, 291] width 43 height 14
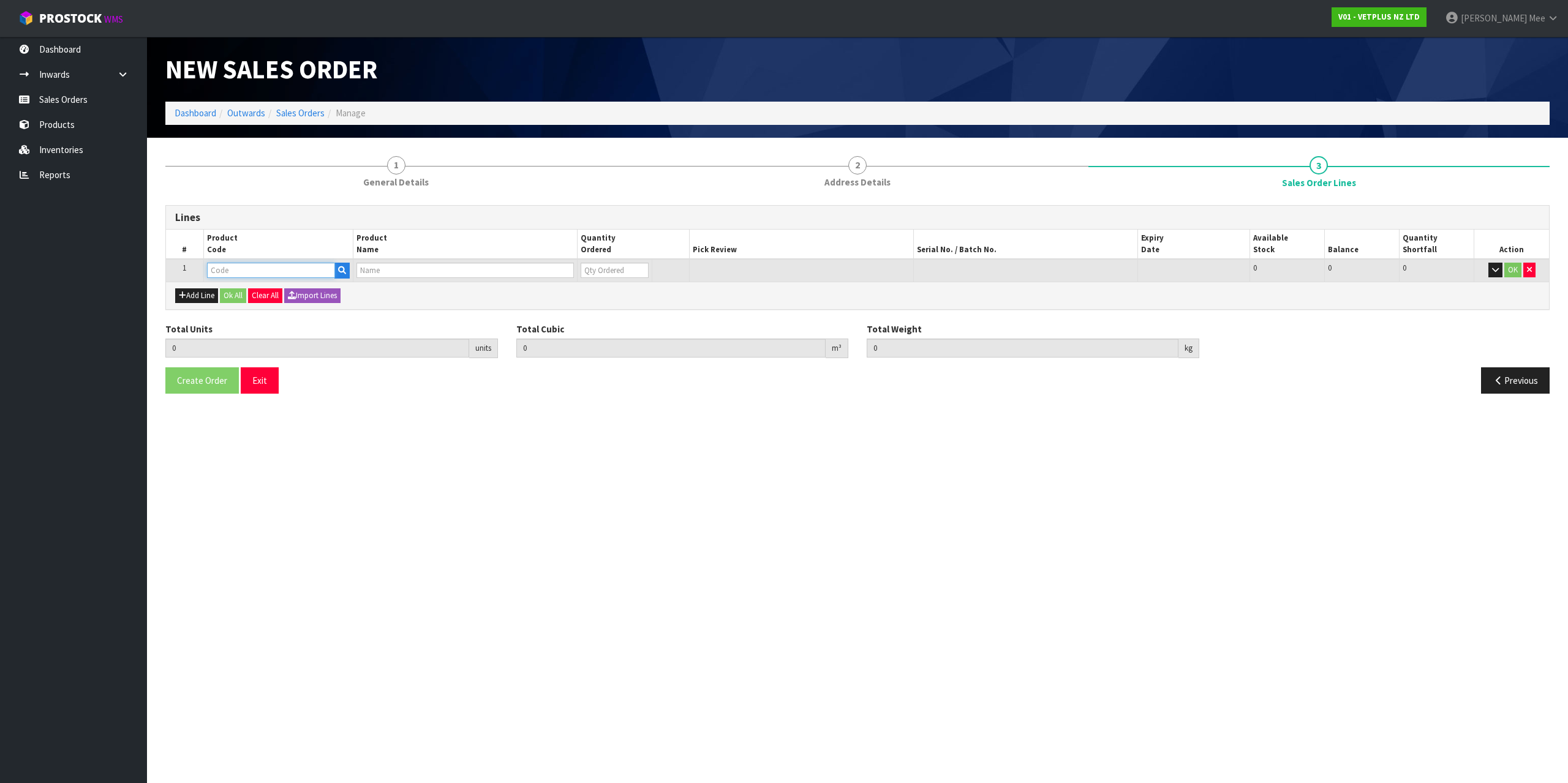
click at [220, 269] on input "text" at bounding box center [271, 271] width 128 height 15
type input "79489"
type input "0.000000"
type input "0.000"
type input "PET REMEDY PLUG DIFFUSER 40ML (X6) OUTER(CALMING SPRAY)"
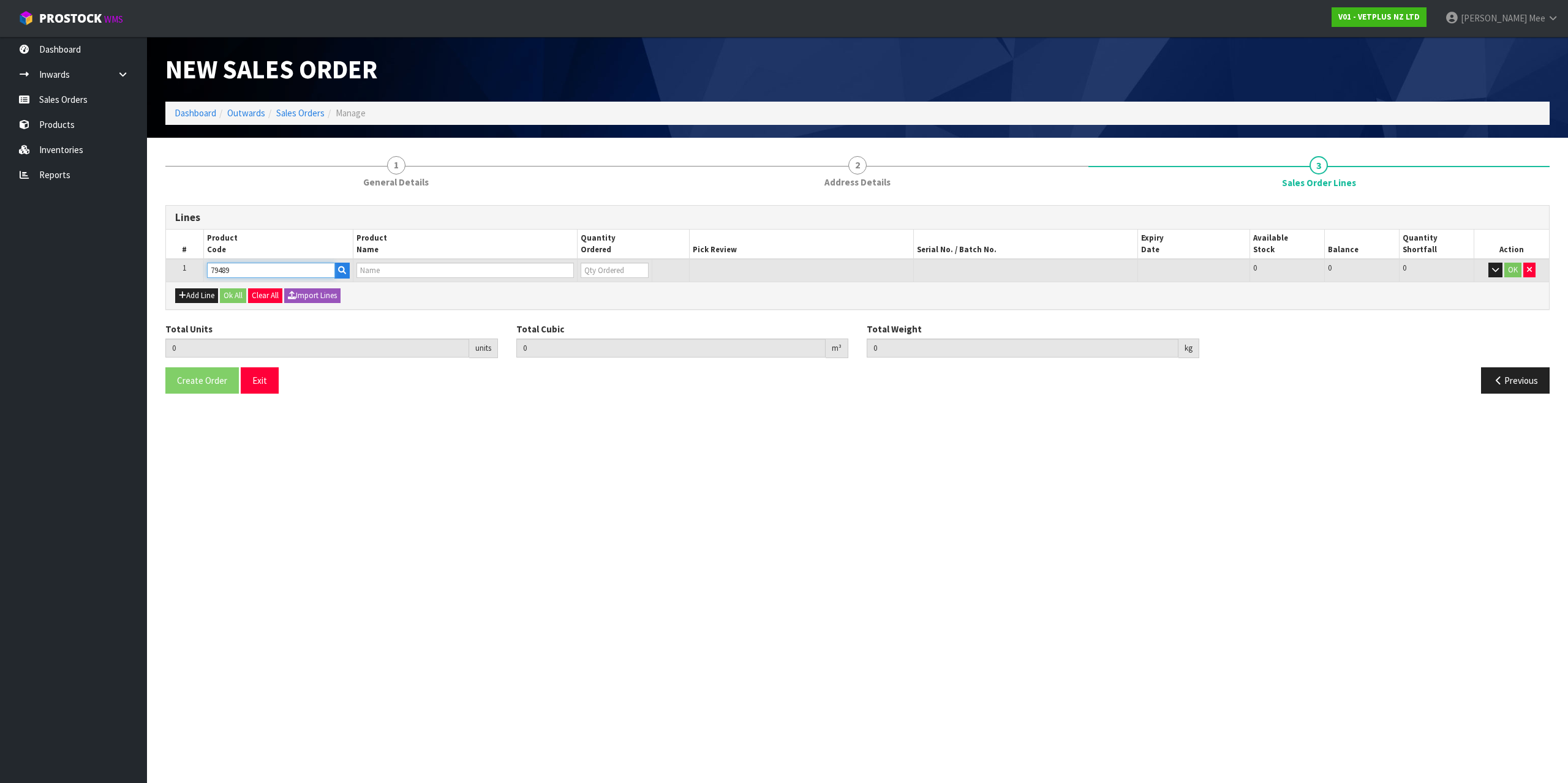
type input "0"
type input "79489"
drag, startPoint x: 621, startPoint y: 271, endPoint x: 628, endPoint y: 270, distance: 7.1
click at [621, 271] on input "0" at bounding box center [606, 271] width 67 height 15
type input "1"
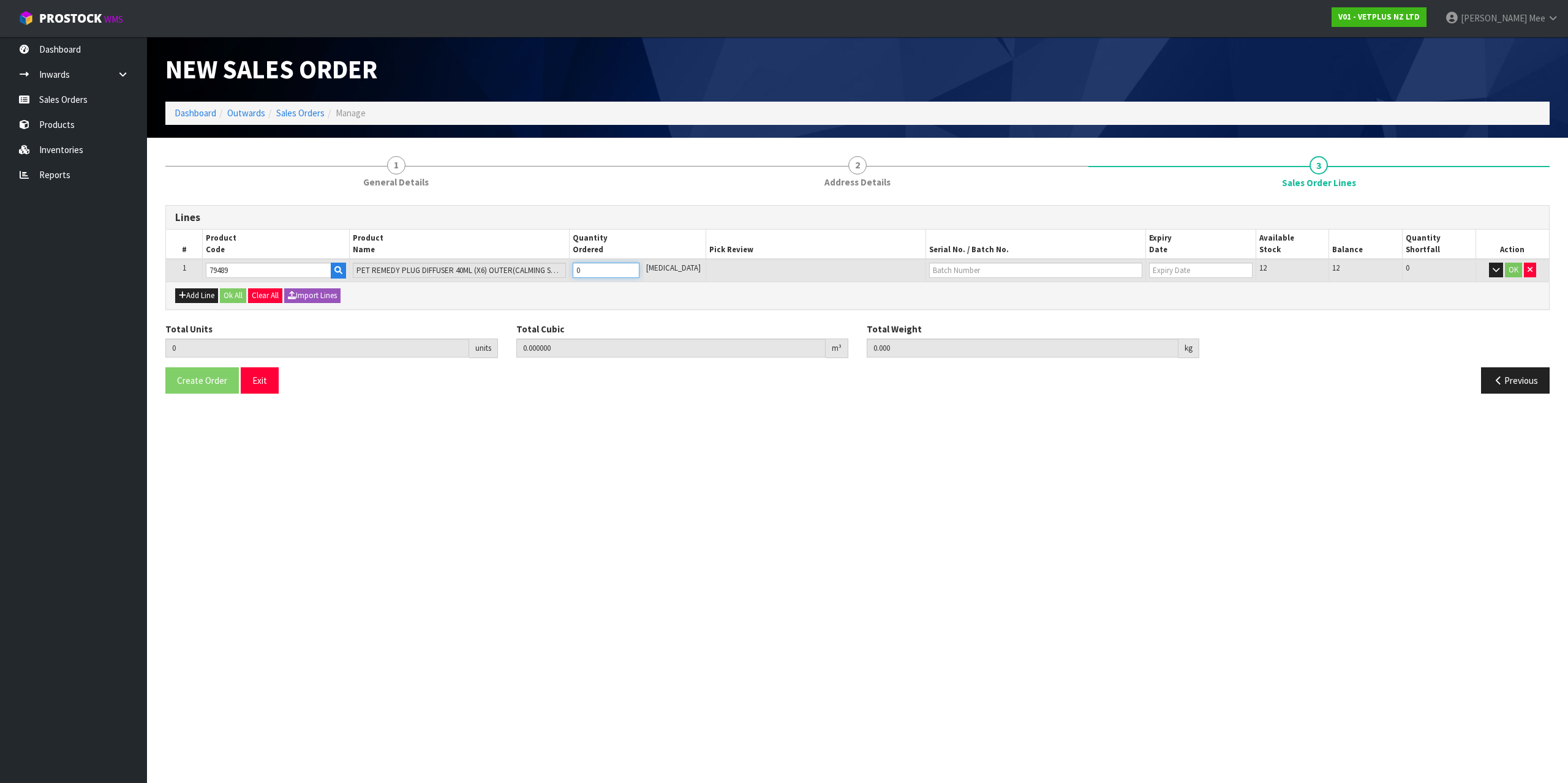
type input "0.0039"
type input "0.86"
type input "1"
click at [637, 267] on input "1" at bounding box center [606, 271] width 67 height 15
type input "2"
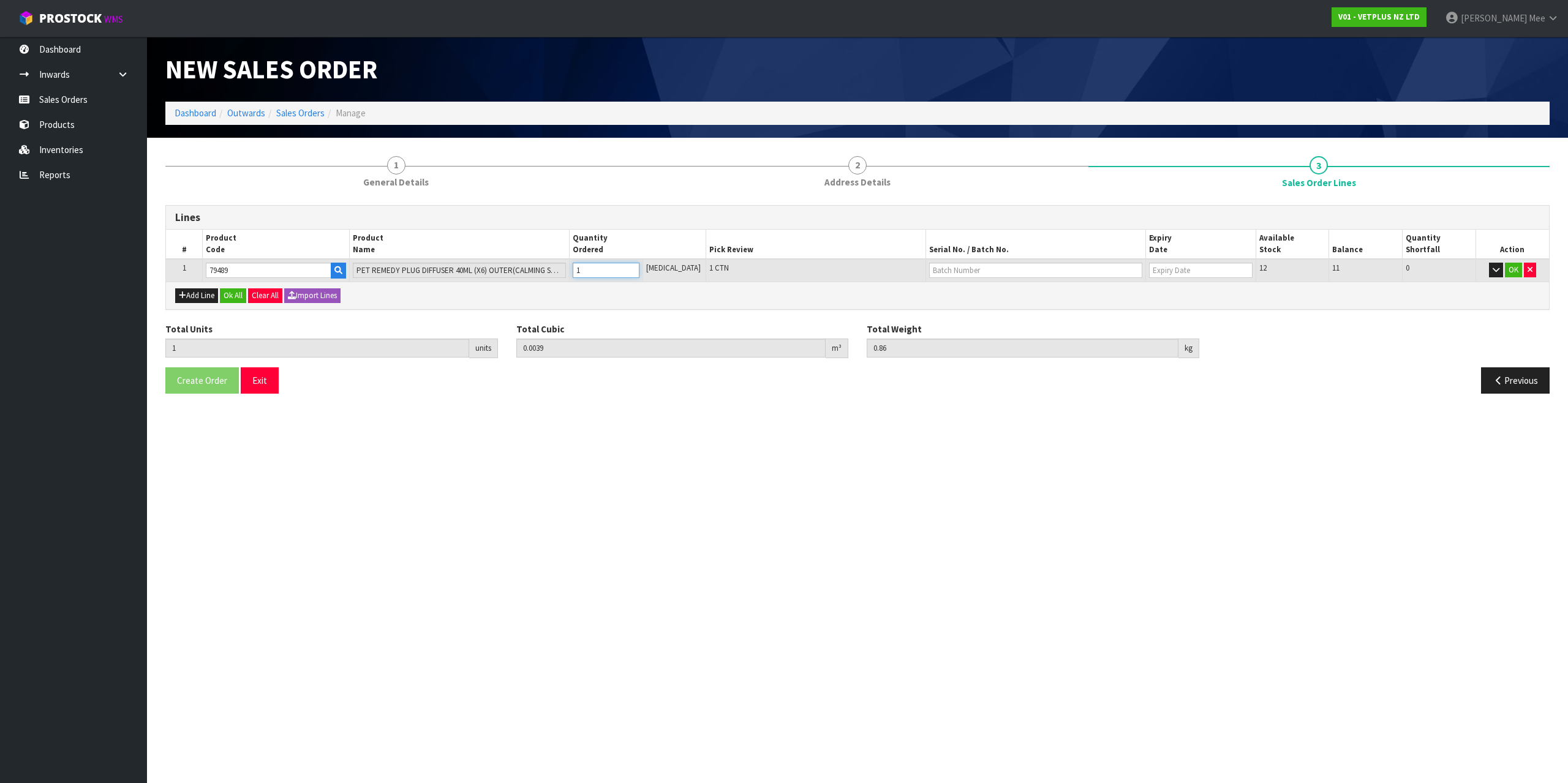
type input "0.0078"
type input "1.72"
type input "2"
click at [637, 267] on input "2" at bounding box center [606, 271] width 67 height 15
click at [186, 300] on button "Add Line" at bounding box center [197, 296] width 43 height 14
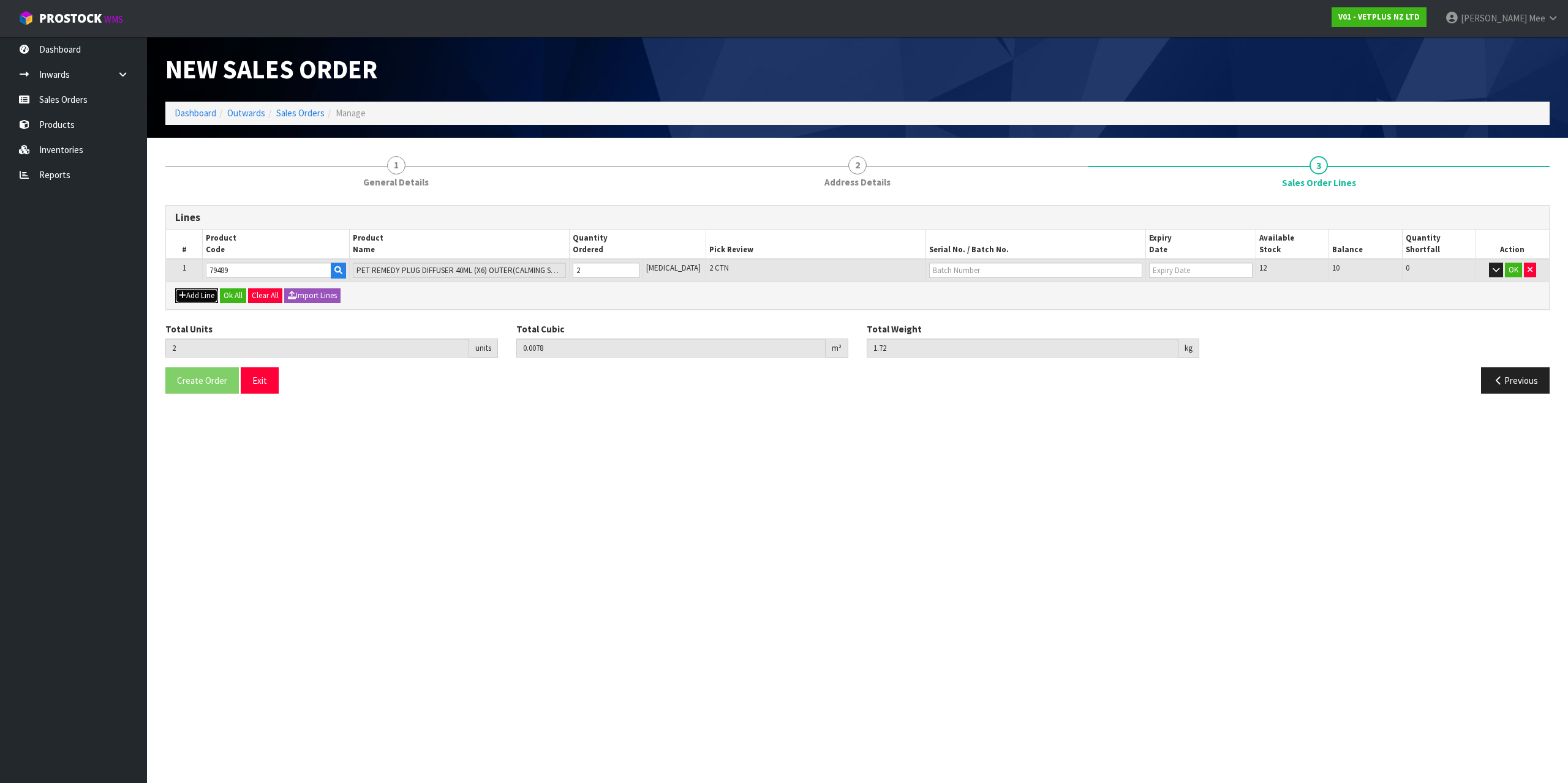
type input "0"
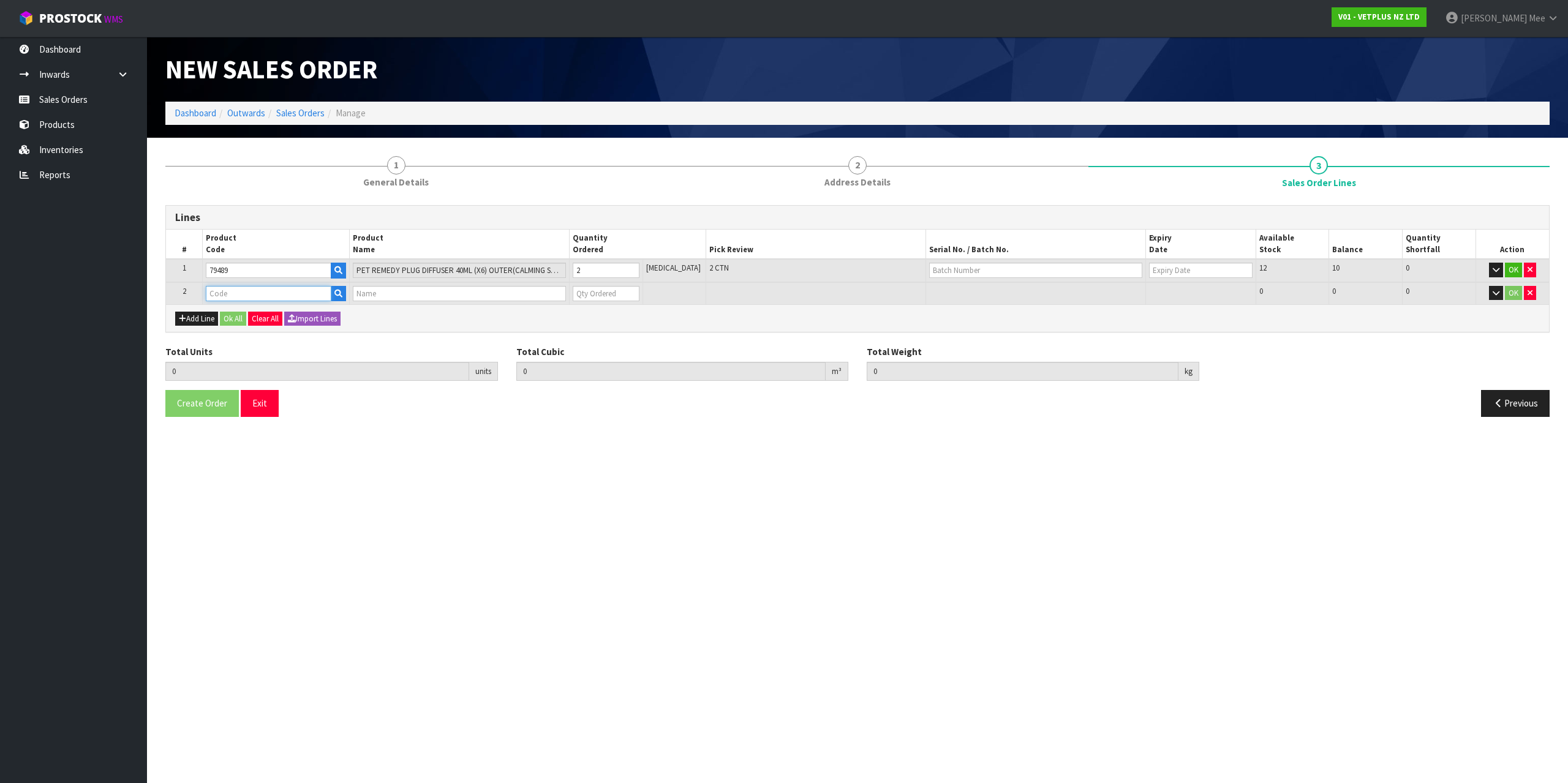
click at [220, 296] on input "text" at bounding box center [268, 293] width 125 height 15
type input "79583"
type input "2"
type input "0.0078"
type input "1.72"
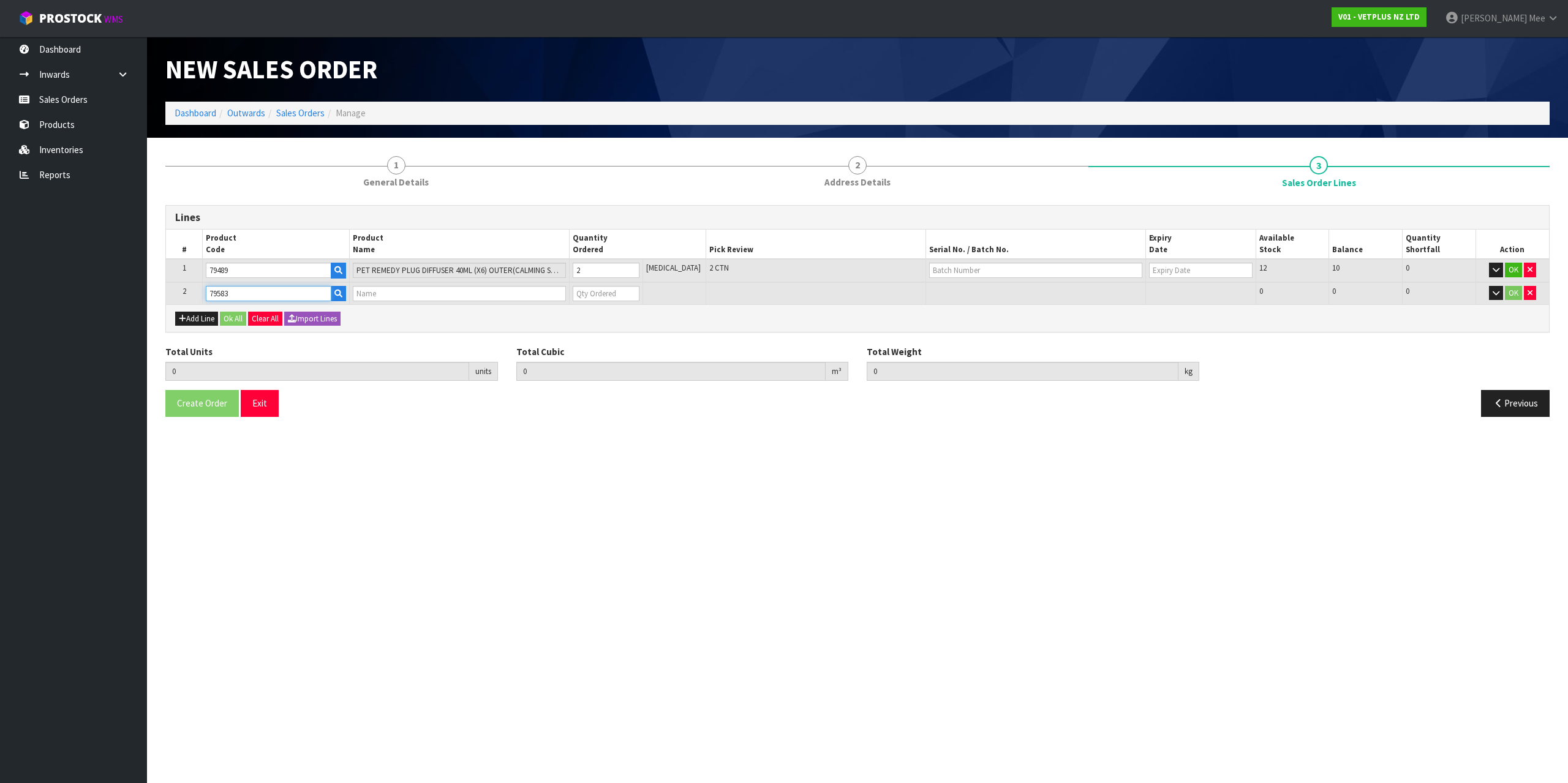
type input "PET REMEDY SPRAY 200ML (X6) OUTER"
type input "0"
type input "79583"
click at [639, 295] on input "0" at bounding box center [606, 293] width 67 height 15
type input "3"
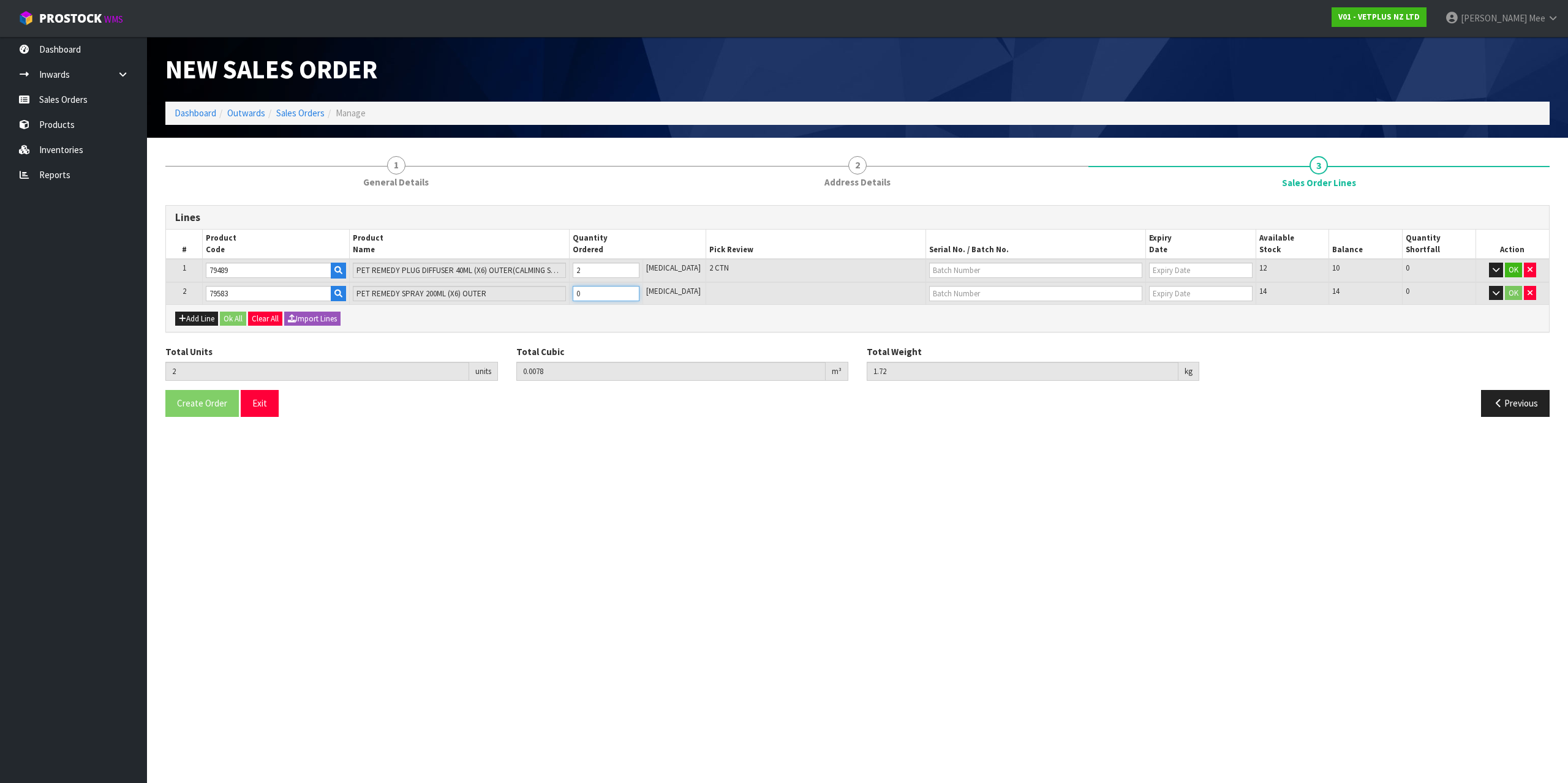
type input "0.01132"
type input "3.37"
type input "1"
click at [636, 290] on input "1" at bounding box center [606, 293] width 67 height 15
click at [231, 317] on button "Ok All" at bounding box center [233, 318] width 26 height 14
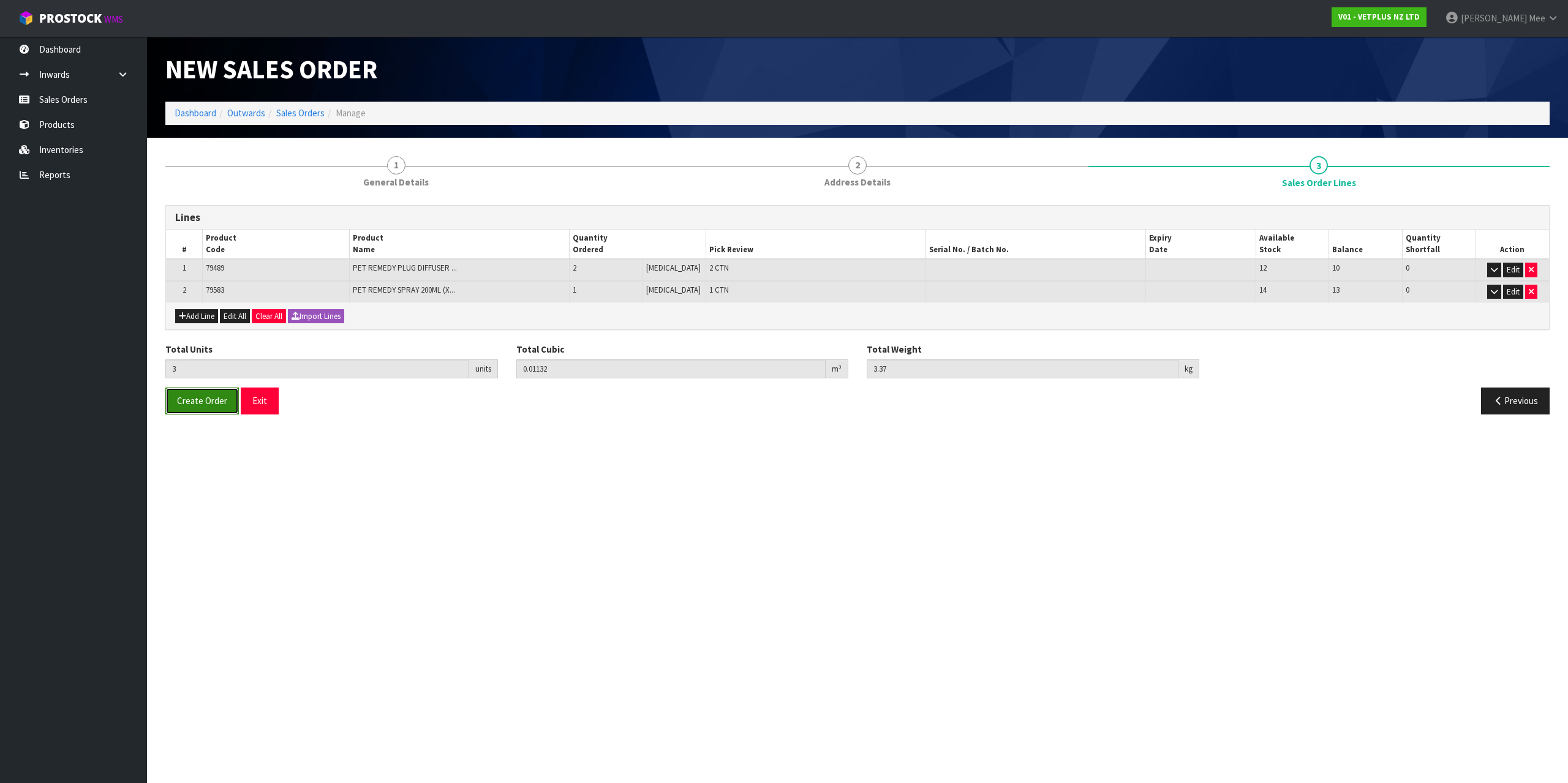
click at [185, 407] on button "Create Order" at bounding box center [202, 400] width 73 height 26
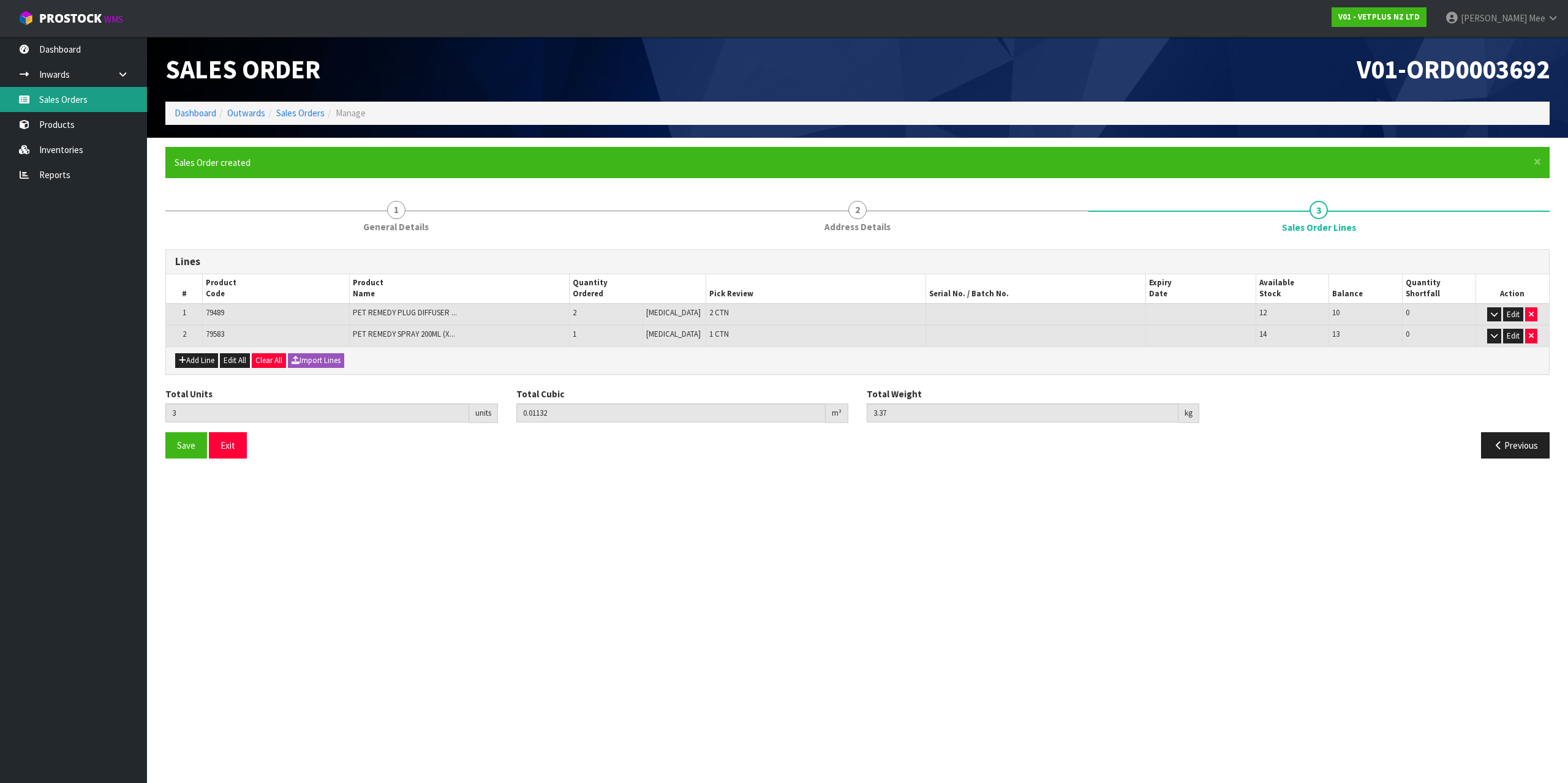
click at [86, 96] on link "Sales Orders" at bounding box center [73, 99] width 147 height 25
